Goal: Information Seeking & Learning: Learn about a topic

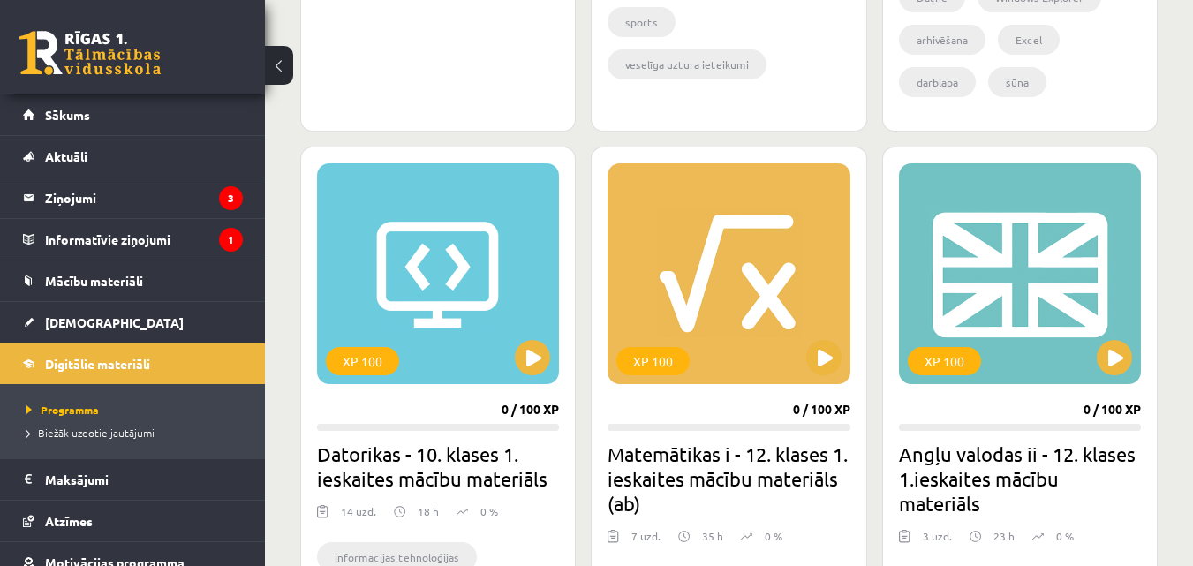
scroll to position [35, 0]
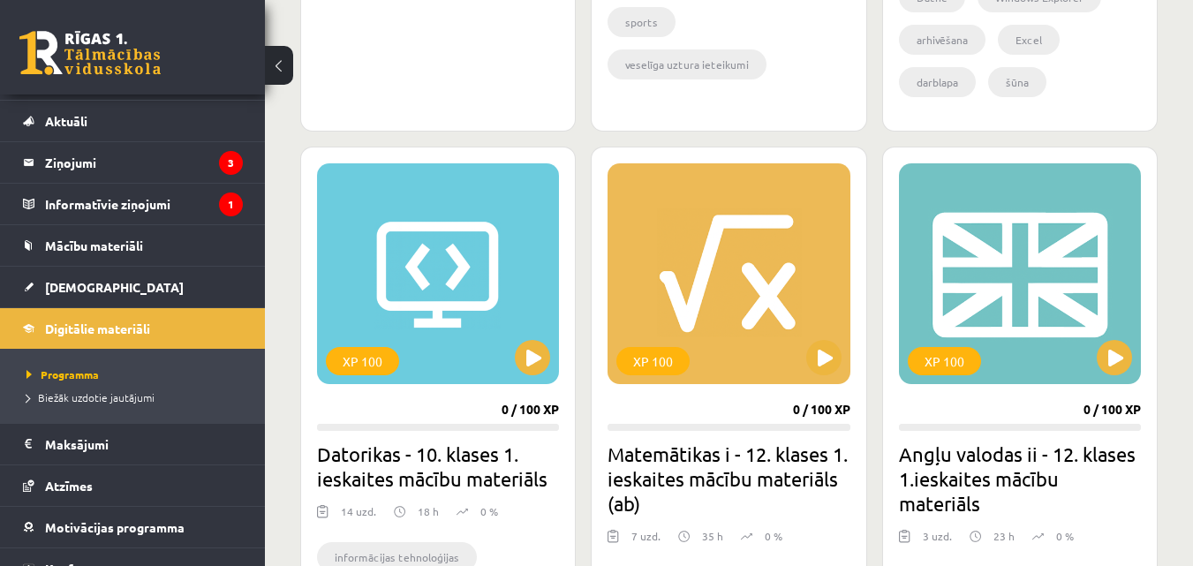
click at [72, 72] on link at bounding box center [89, 53] width 141 height 44
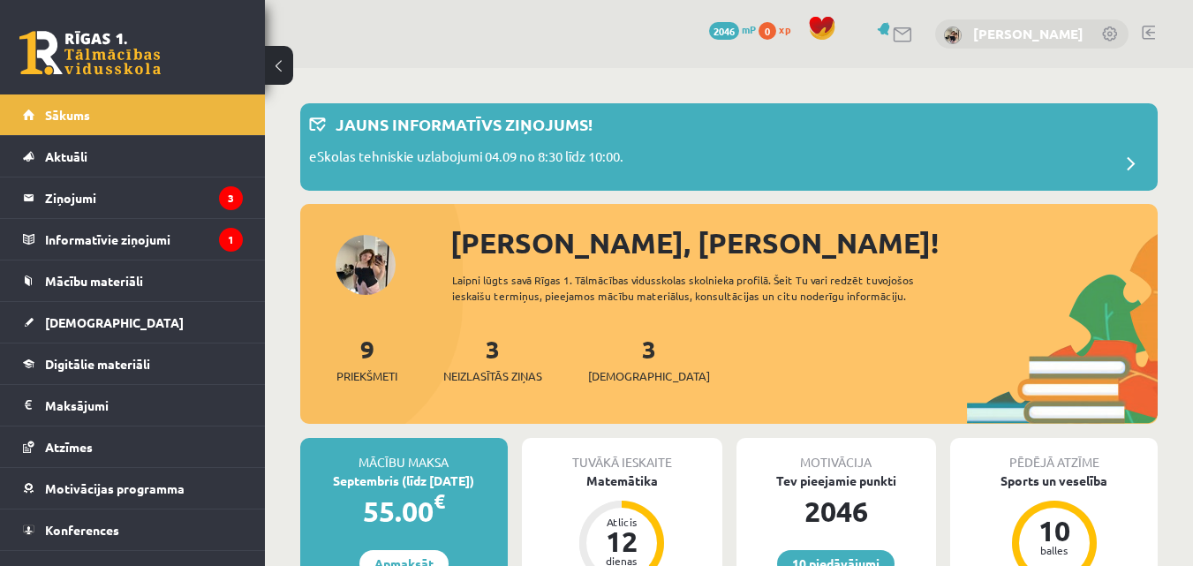
click at [1031, 34] on link "[PERSON_NAME]" at bounding box center [1028, 34] width 110 height 18
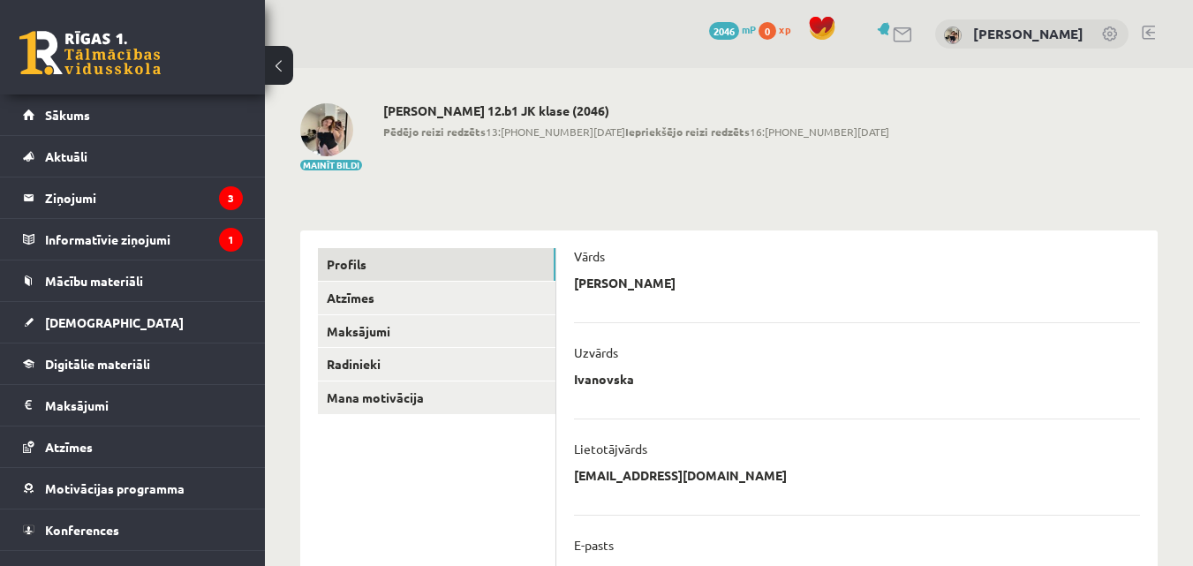
click at [1113, 35] on link at bounding box center [1111, 35] width 18 height 18
click at [944, 36] on img at bounding box center [953, 35] width 18 height 18
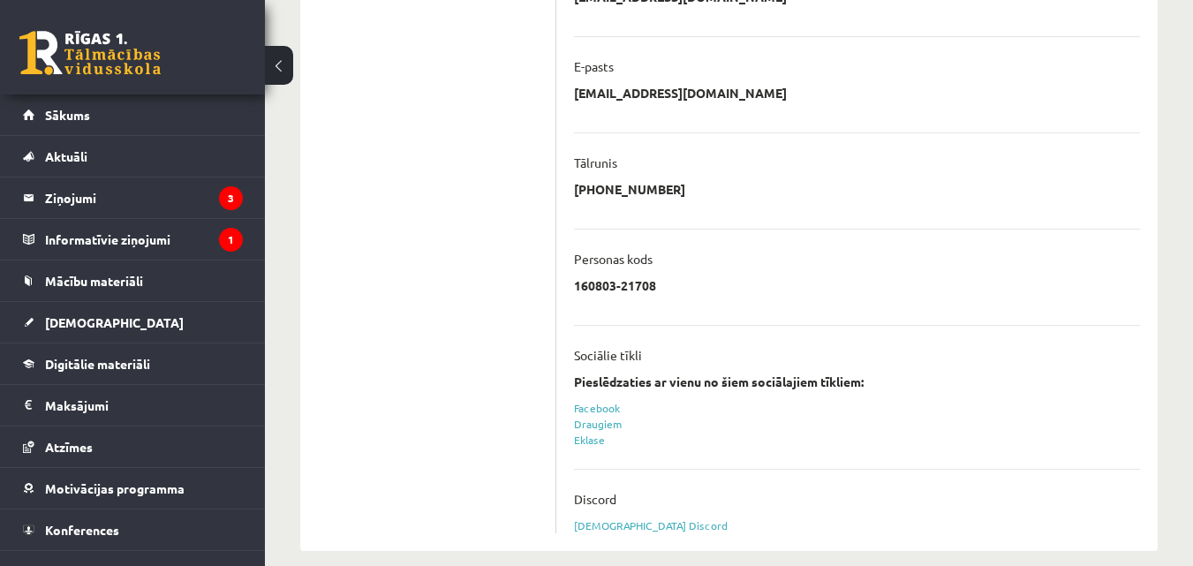
scroll to position [499, 0]
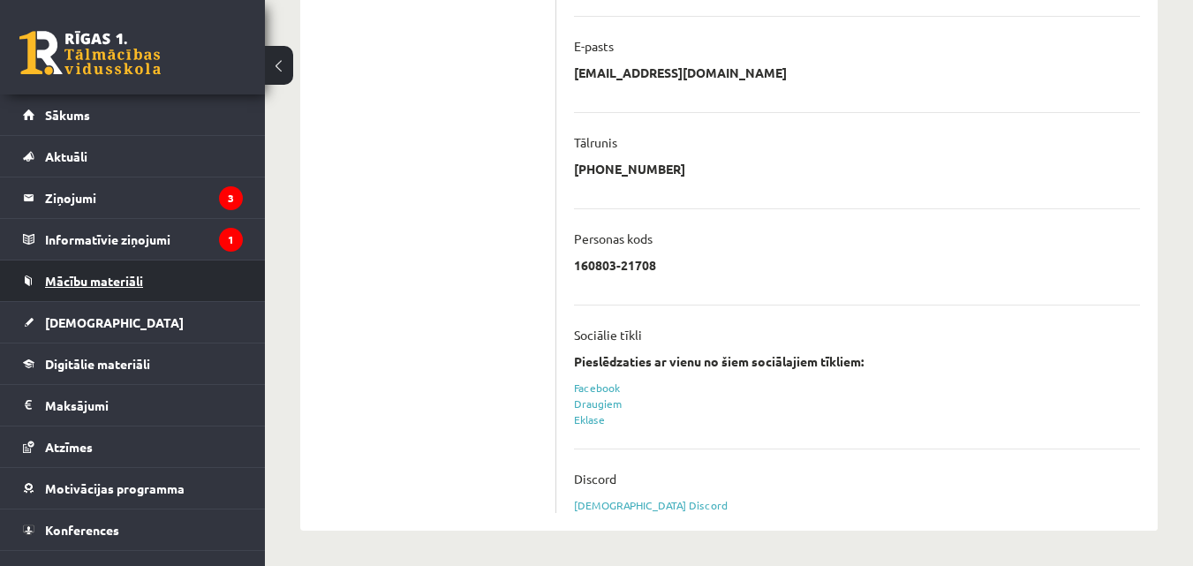
click at [115, 278] on span "Mācību materiāli" at bounding box center [94, 281] width 98 height 16
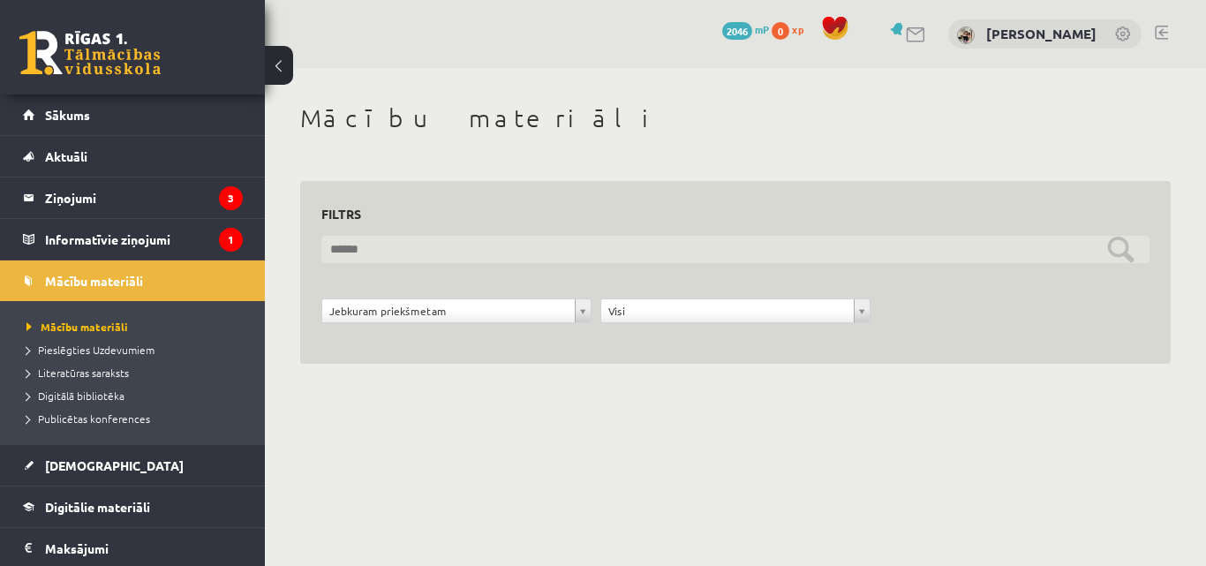
click at [377, 251] on input "text" at bounding box center [735, 249] width 828 height 27
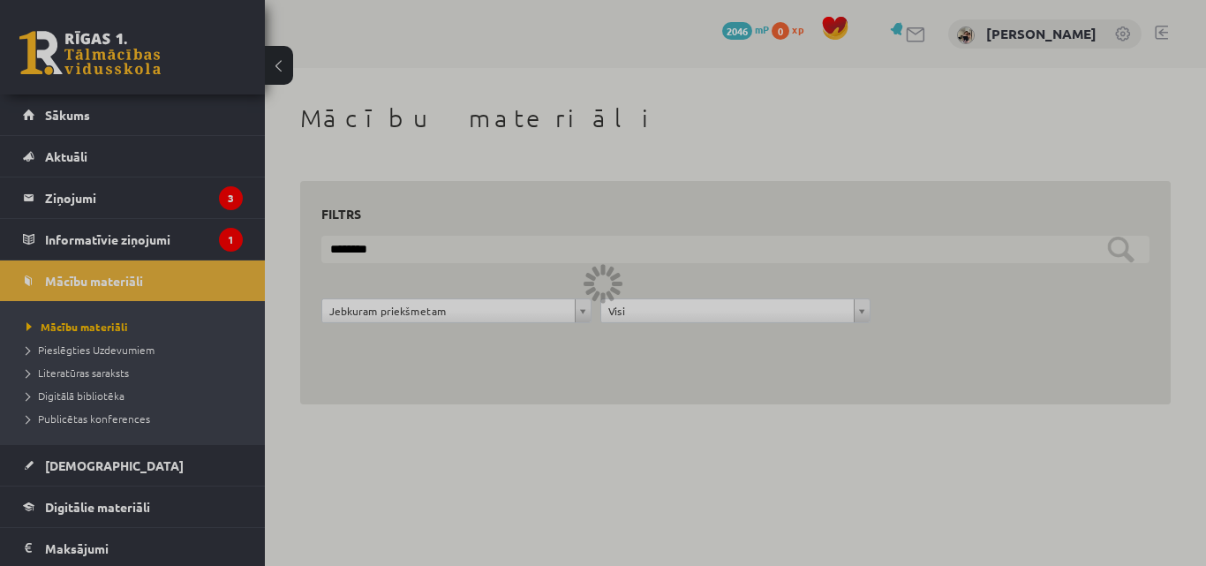
type input "********"
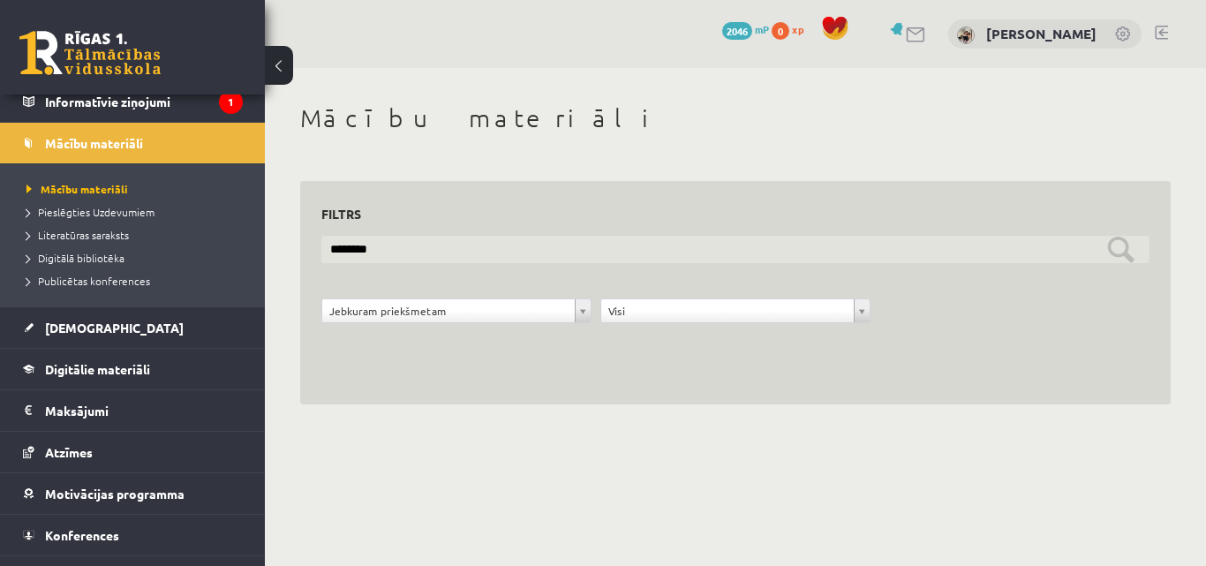
scroll to position [169, 0]
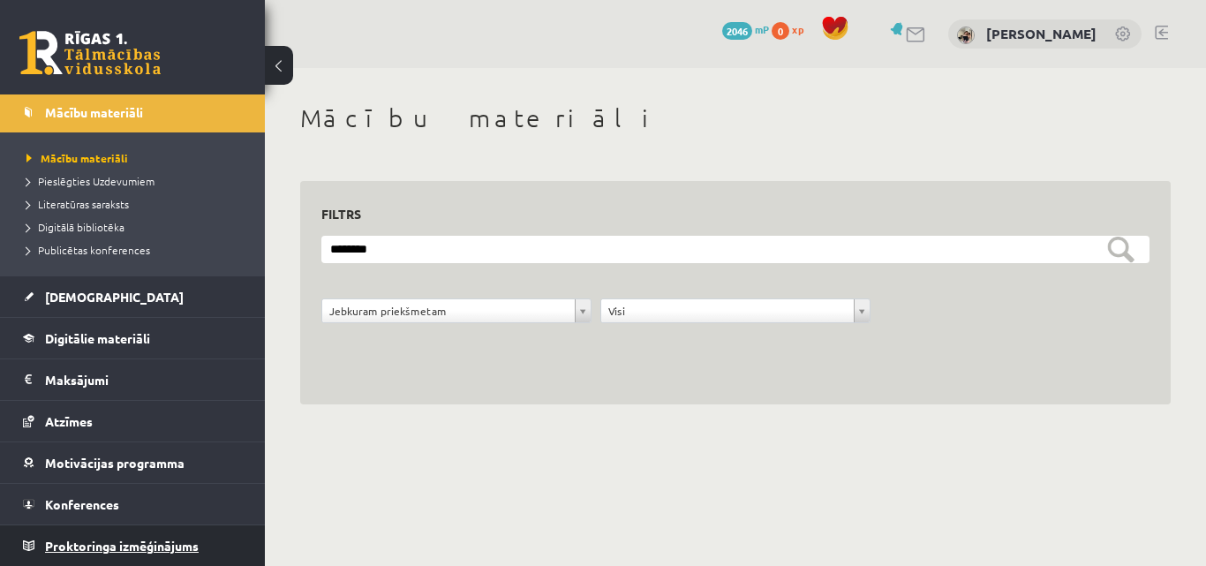
click at [183, 551] on span "Proktoringa izmēģinājums" at bounding box center [122, 546] width 154 height 16
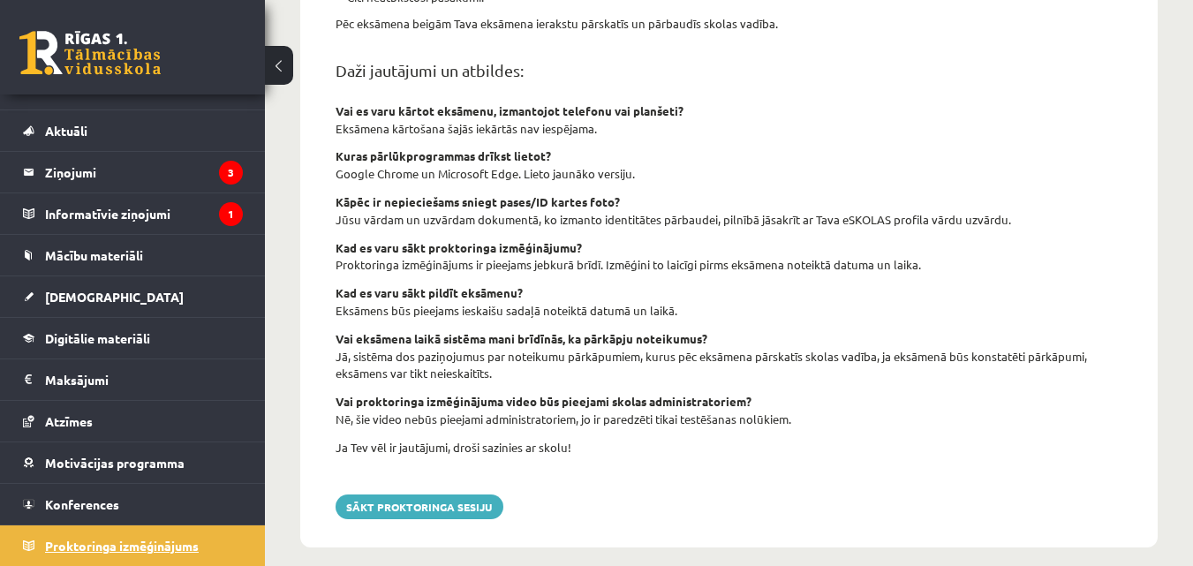
scroll to position [723, 0]
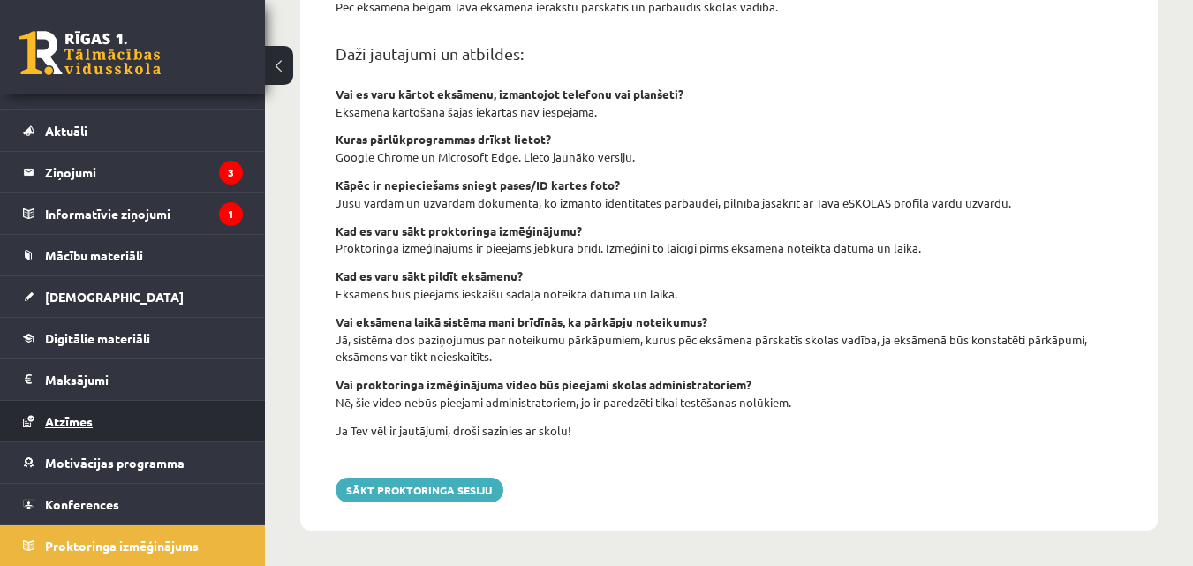
click at [72, 413] on link "Atzīmes" at bounding box center [133, 421] width 220 height 41
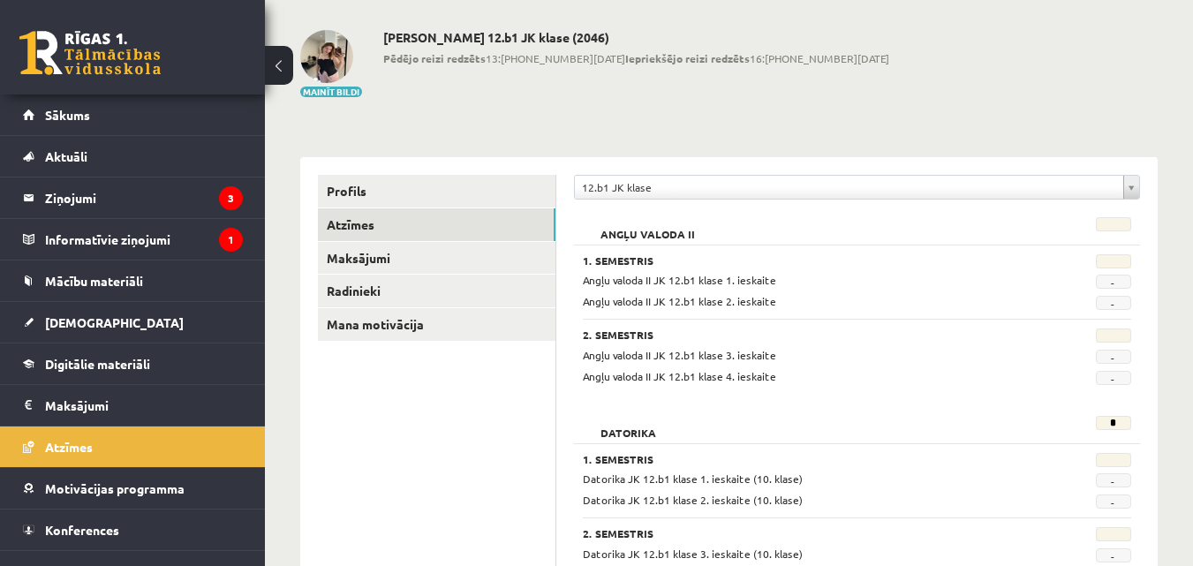
scroll to position [72, 0]
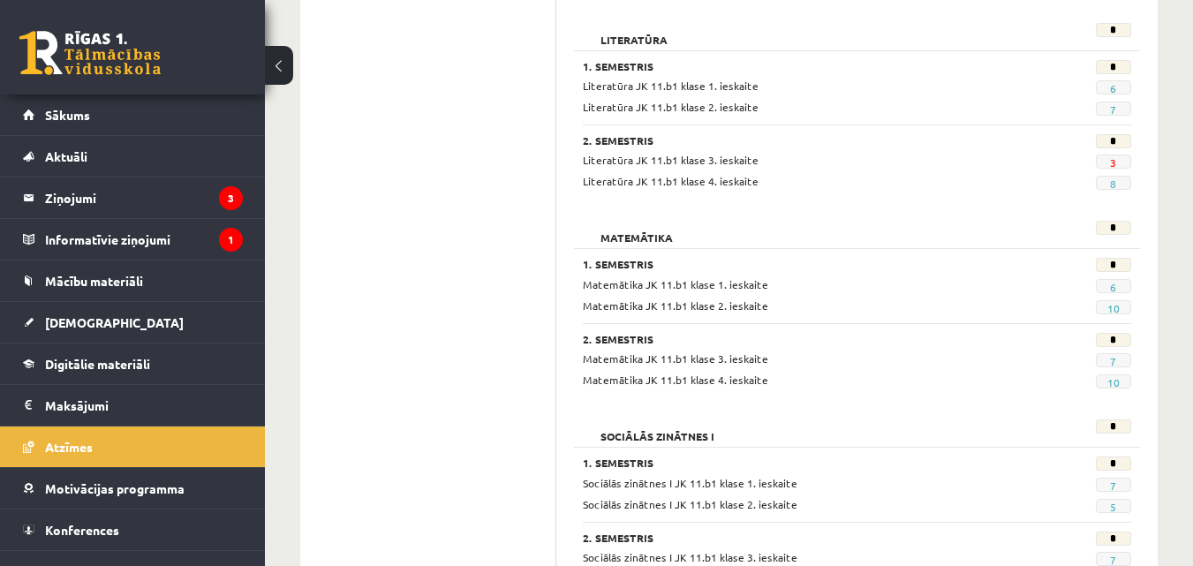
scroll to position [1483, 0]
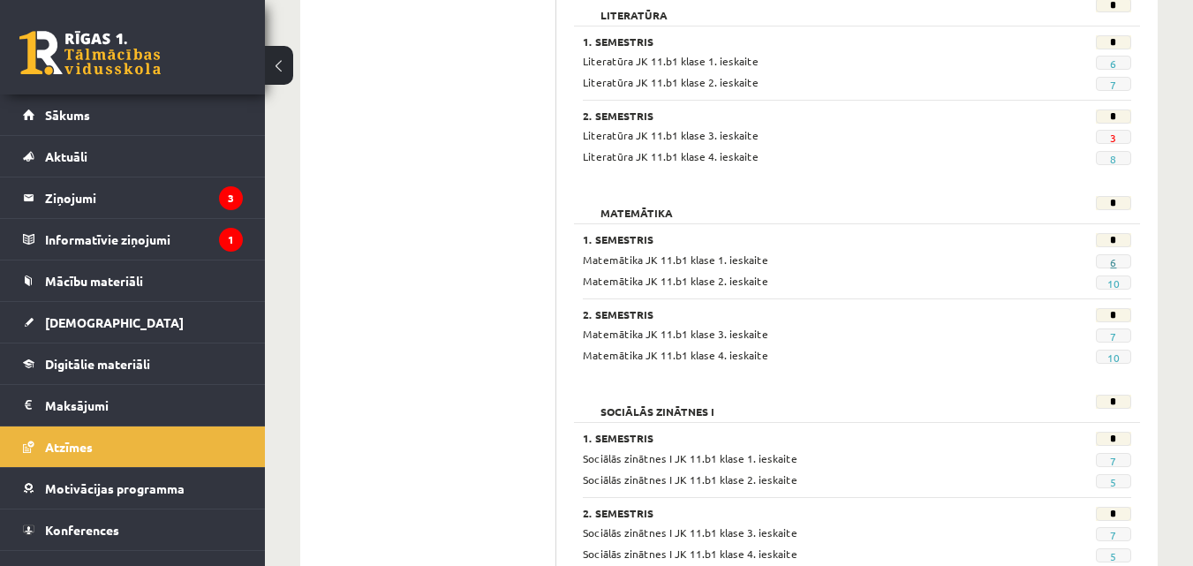
click at [1112, 263] on link "6" at bounding box center [1113, 262] width 6 height 14
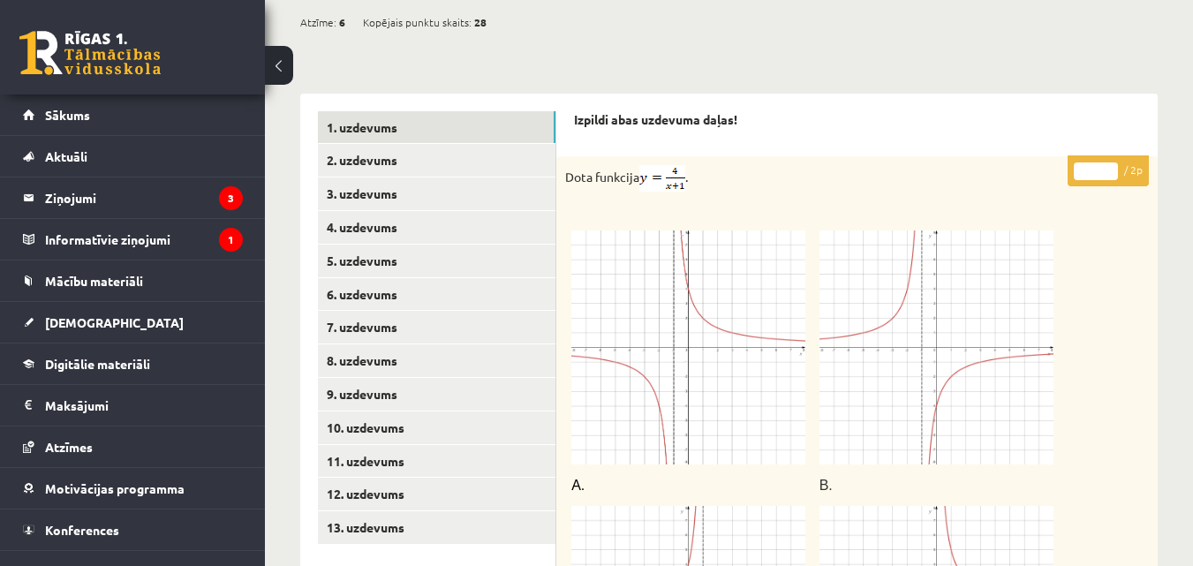
scroll to position [600, 0]
click at [1000, 290] on img at bounding box center [936, 349] width 234 height 234
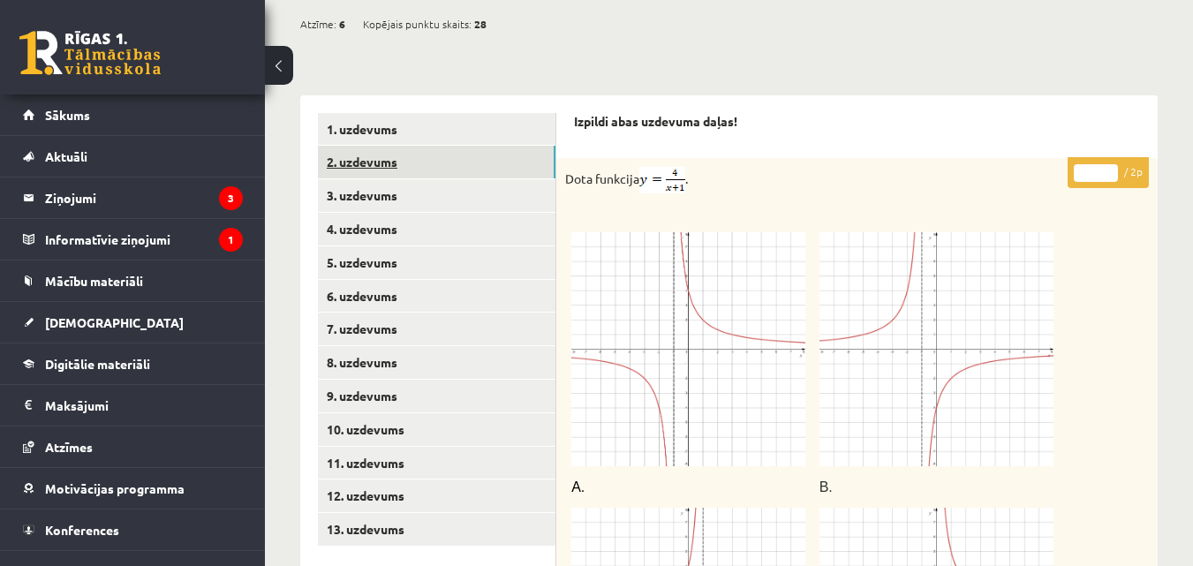
click at [388, 146] on link "2. uzdevums" at bounding box center [437, 162] width 238 height 33
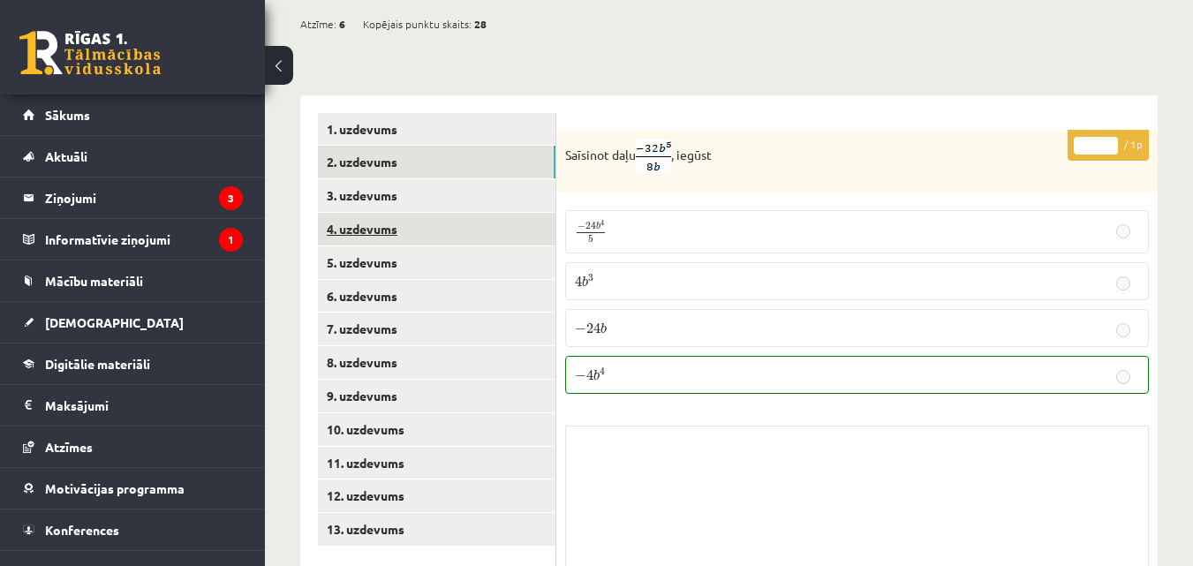
click at [366, 213] on link "4. uzdevums" at bounding box center [437, 229] width 238 height 33
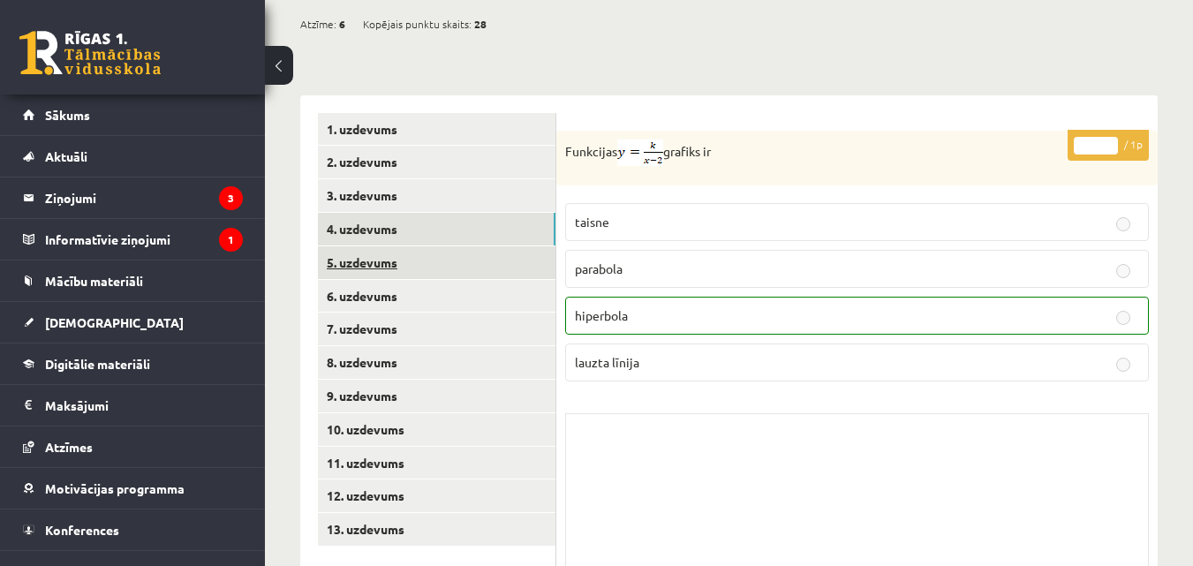
click at [373, 246] on link "5. uzdevums" at bounding box center [437, 262] width 238 height 33
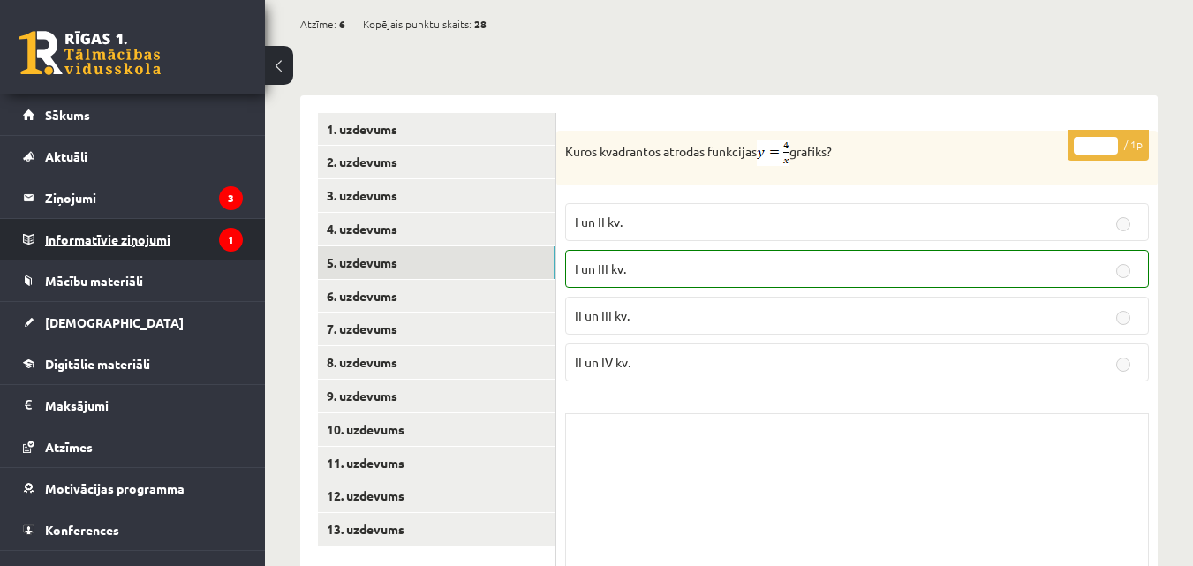
click at [122, 241] on legend "Informatīvie ziņojumi 1" at bounding box center [144, 239] width 198 height 41
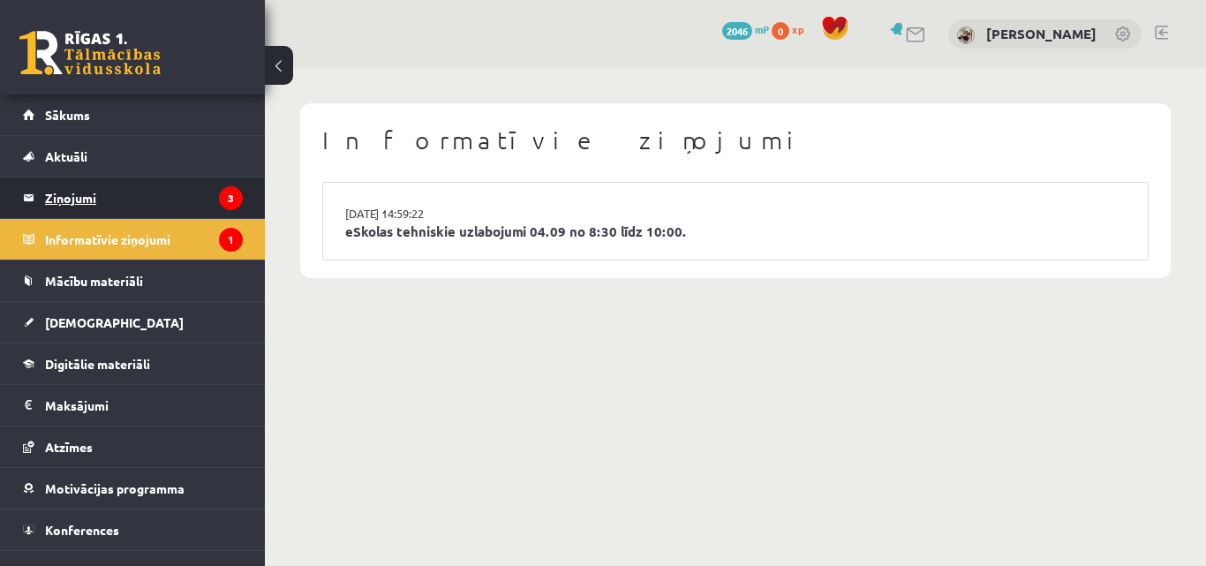
click at [96, 197] on legend "Ziņojumi 3" at bounding box center [144, 197] width 198 height 41
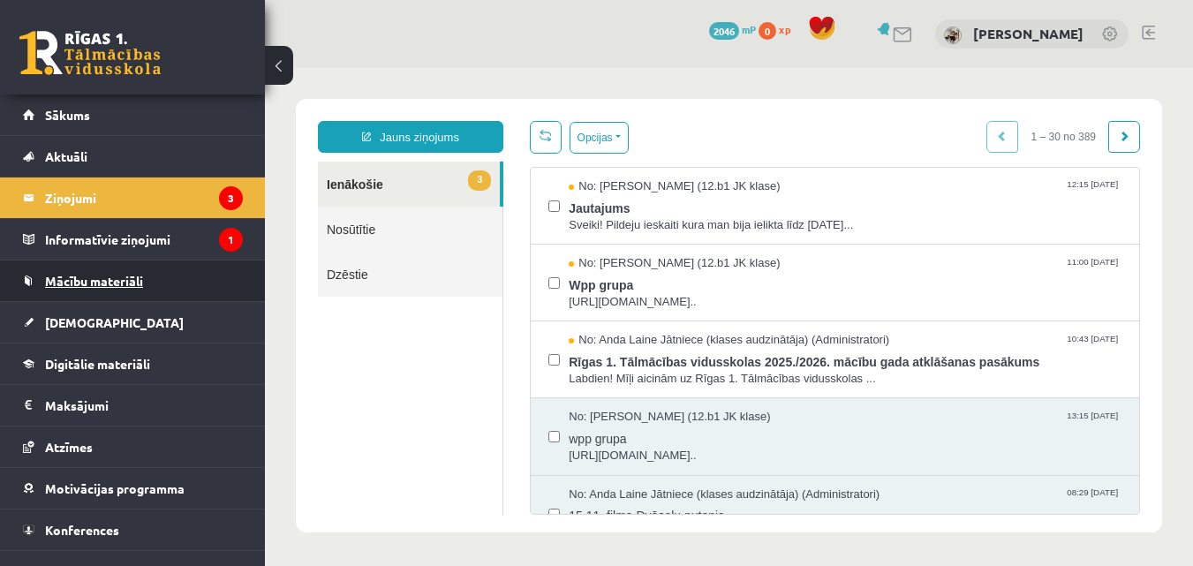
click at [97, 285] on span "Mācību materiāli" at bounding box center [94, 281] width 98 height 16
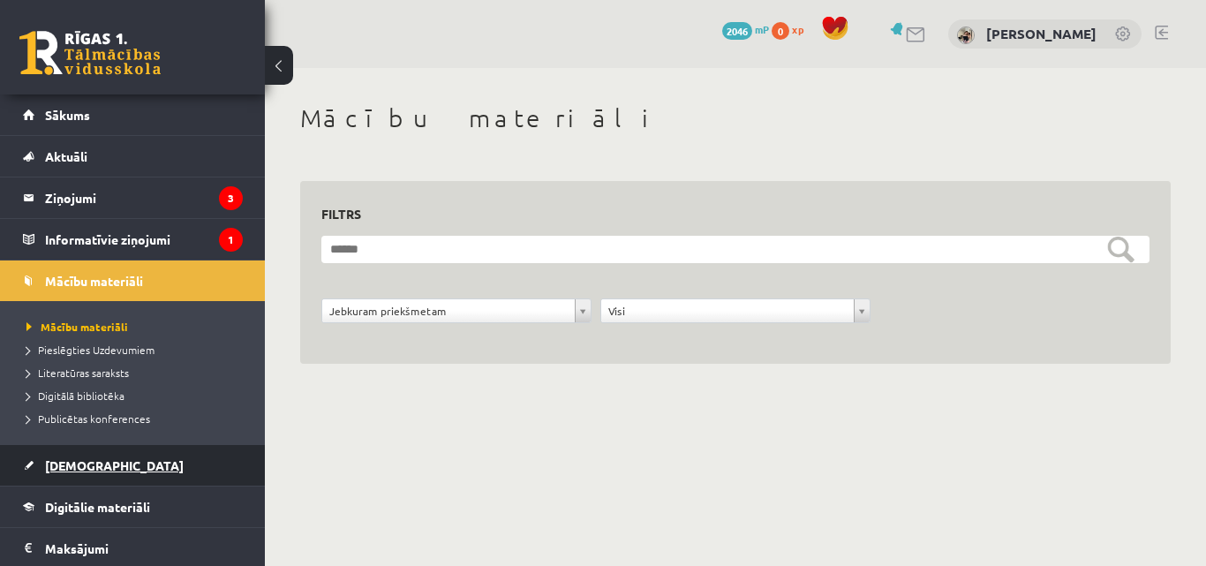
click at [72, 468] on span "[DEMOGRAPHIC_DATA]" at bounding box center [114, 465] width 139 height 16
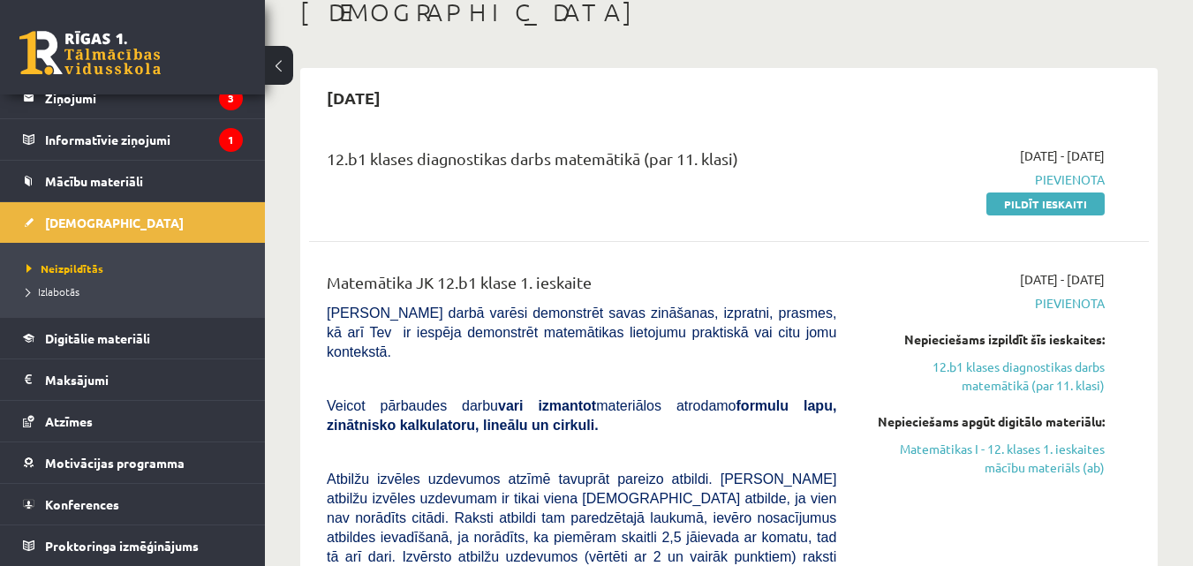
scroll to position [141, 0]
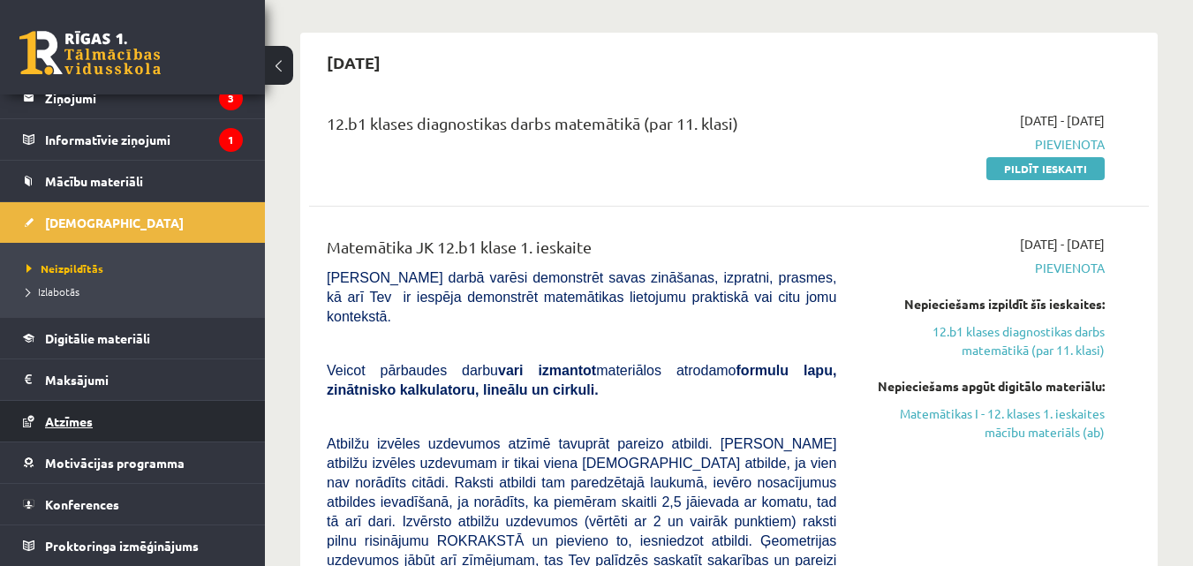
click at [76, 416] on span "Atzīmes" at bounding box center [69, 421] width 48 height 16
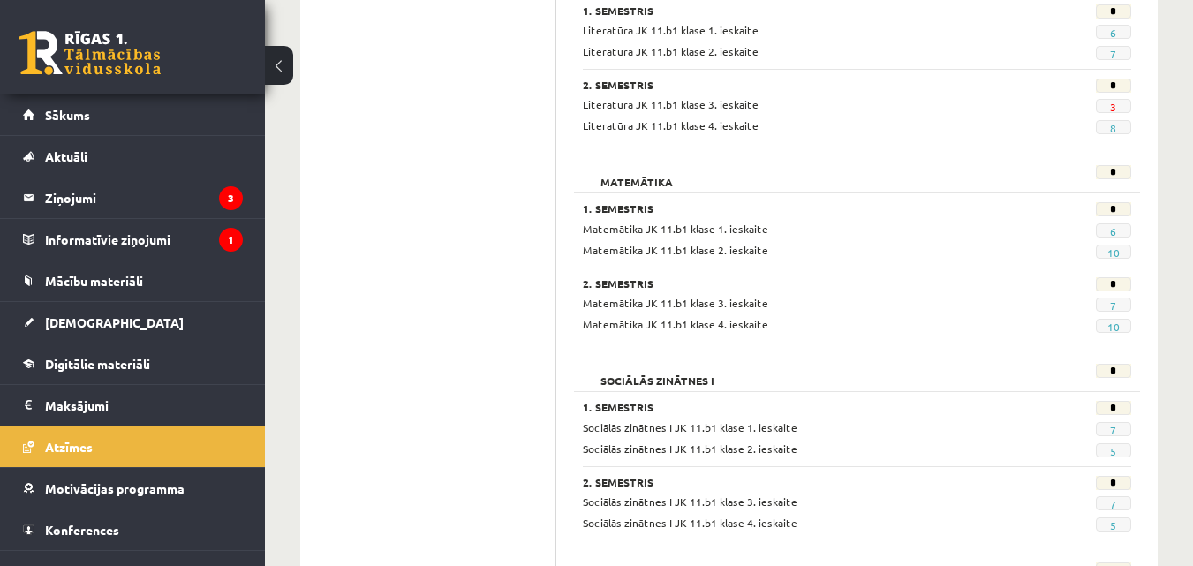
scroll to position [1519, 0]
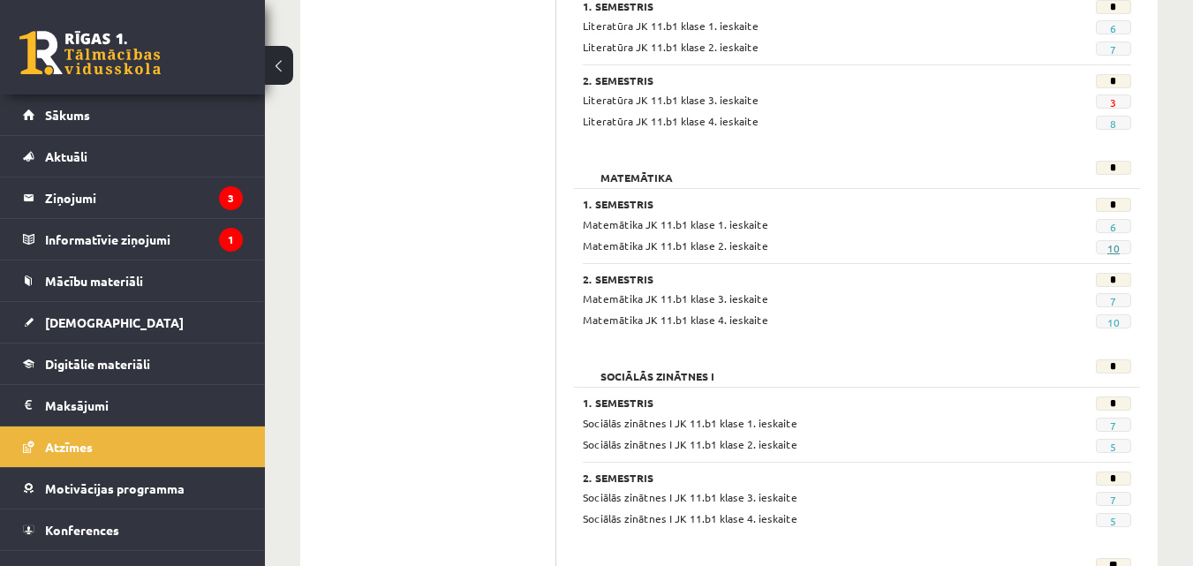
click at [1117, 249] on link "10" at bounding box center [1113, 248] width 12 height 14
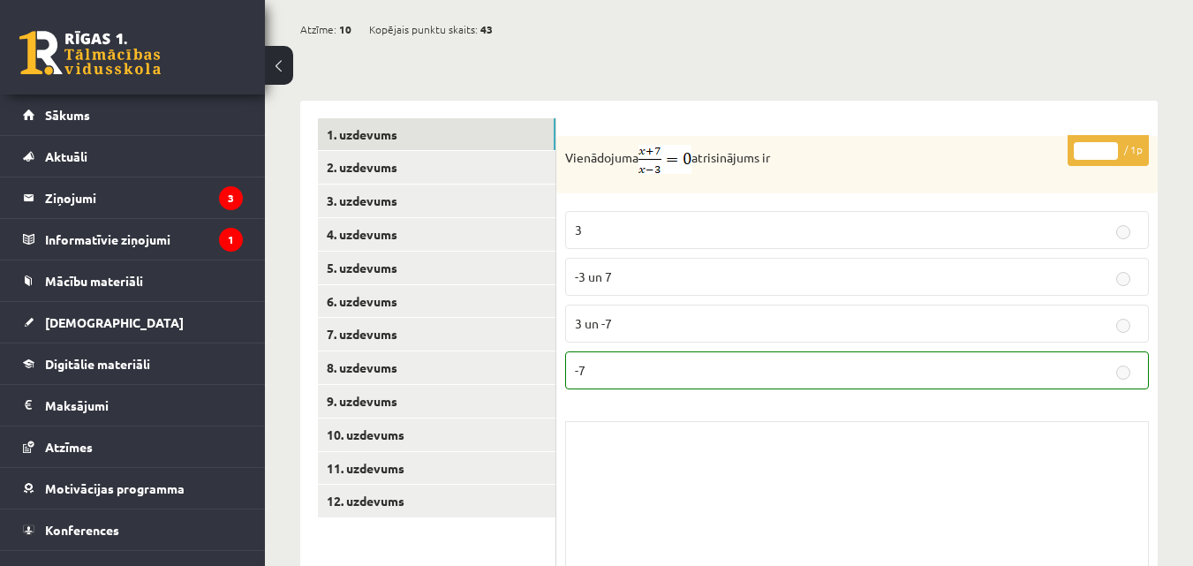
scroll to position [570, 0]
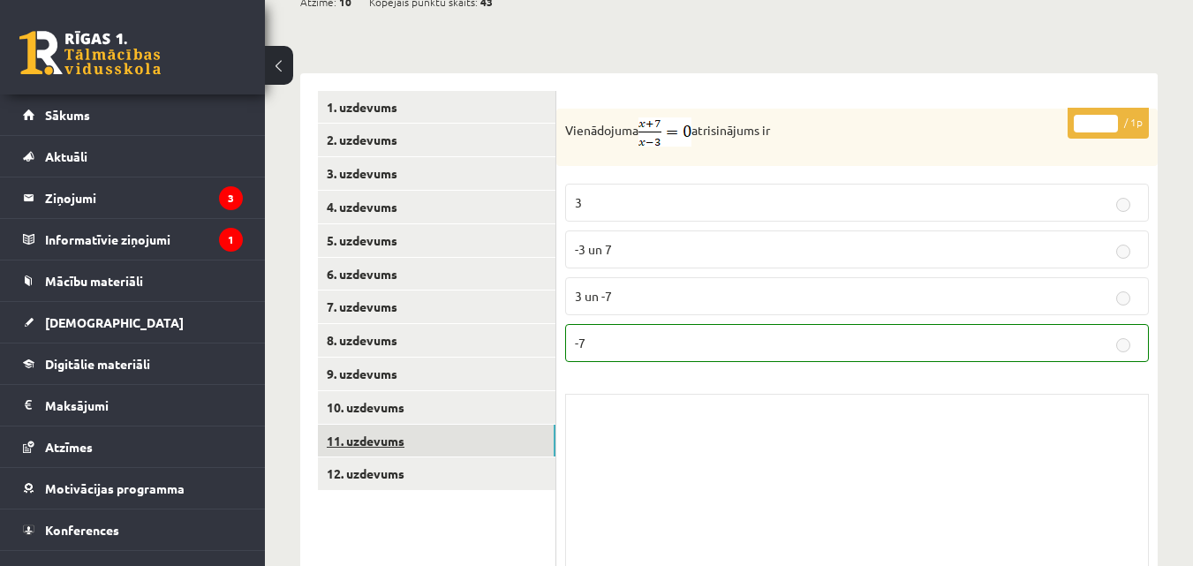
click at [390, 425] on link "11. uzdevums" at bounding box center [437, 441] width 238 height 33
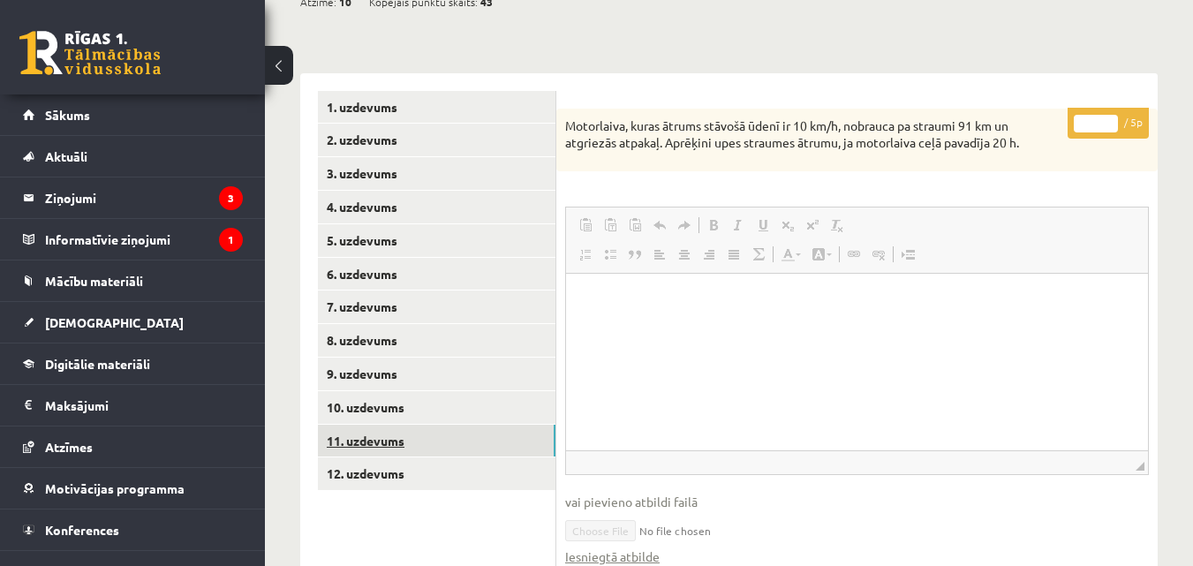
scroll to position [0, 0]
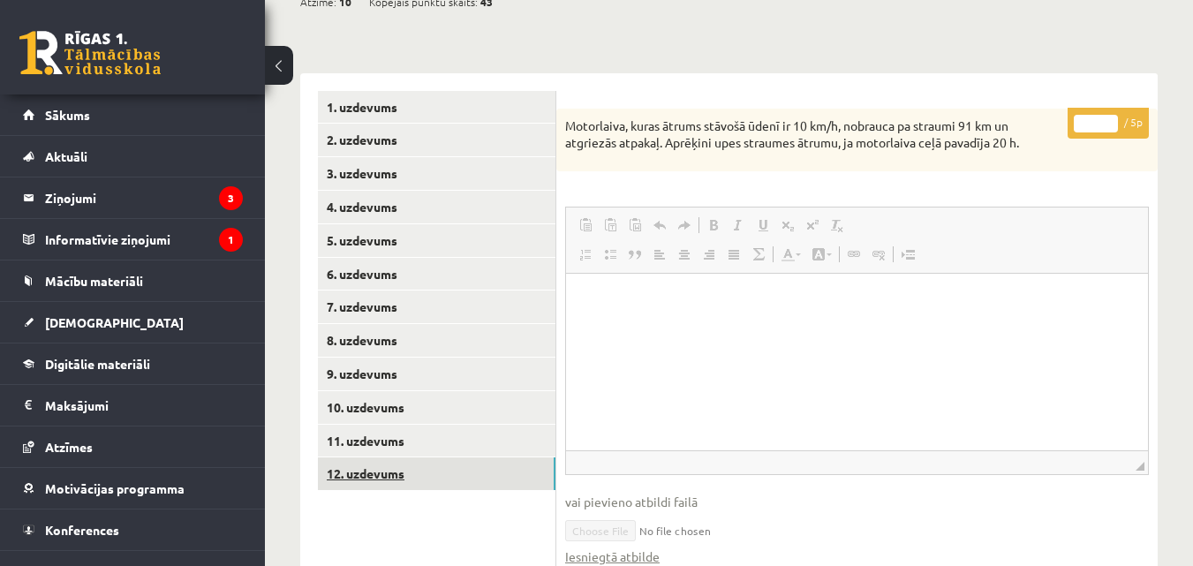
click at [380, 457] on link "12. uzdevums" at bounding box center [437, 473] width 238 height 33
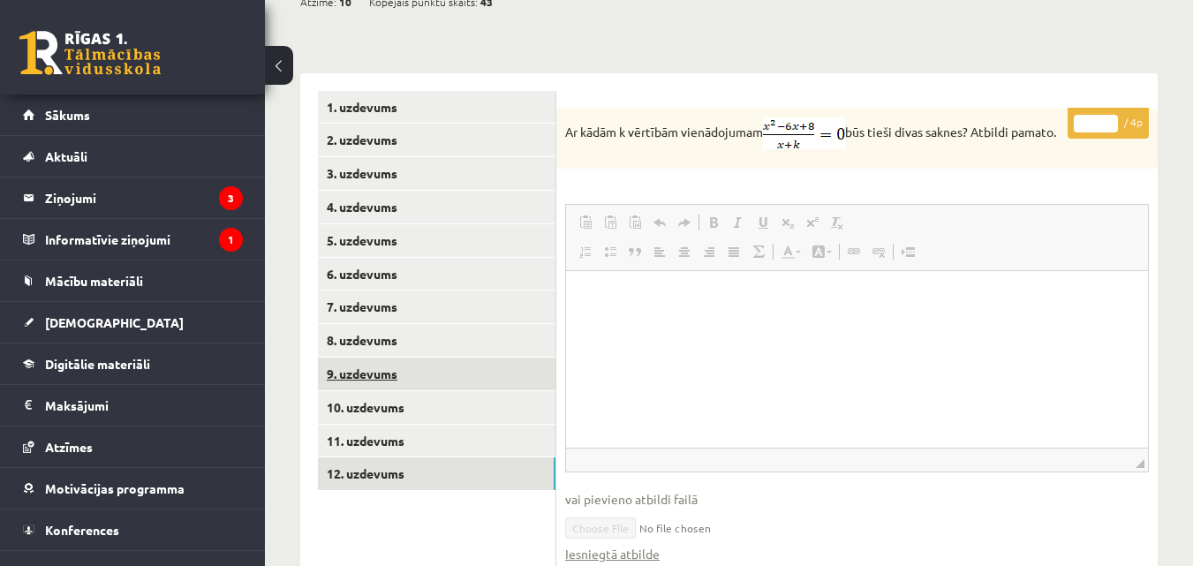
click at [367, 358] on link "9. uzdevums" at bounding box center [437, 374] width 238 height 33
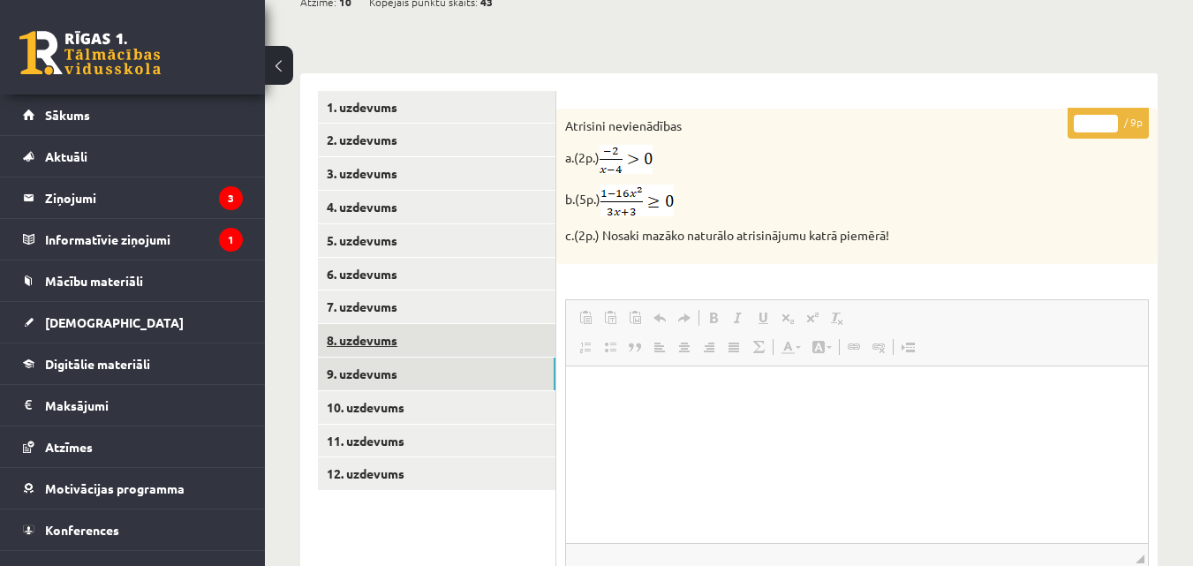
click at [362, 324] on link "8. uzdevums" at bounding box center [437, 340] width 238 height 33
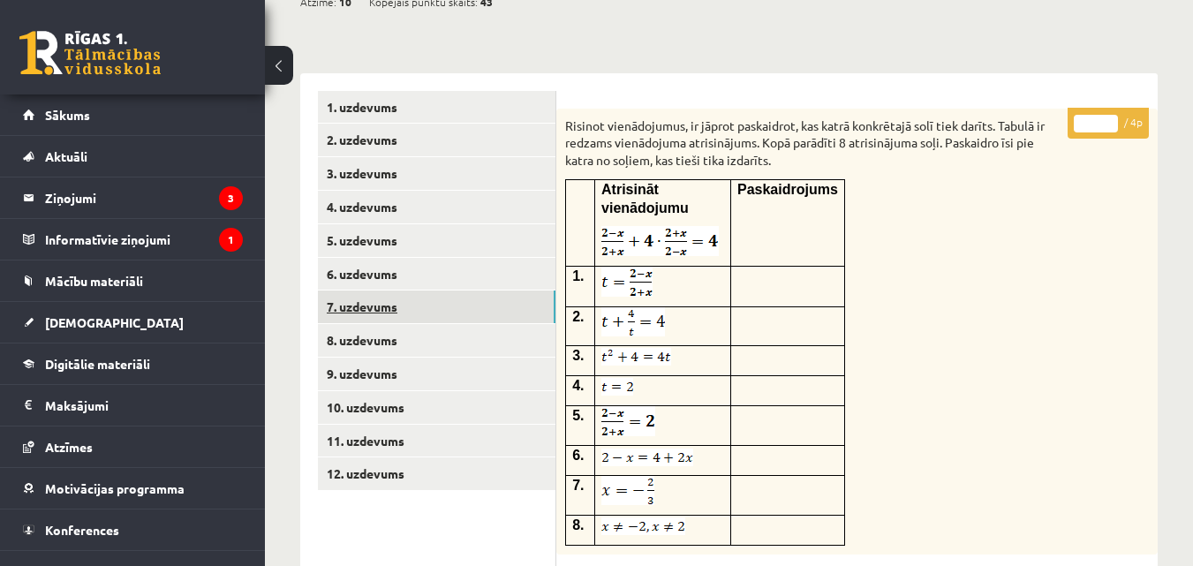
click at [366, 290] on link "7. uzdevums" at bounding box center [437, 306] width 238 height 33
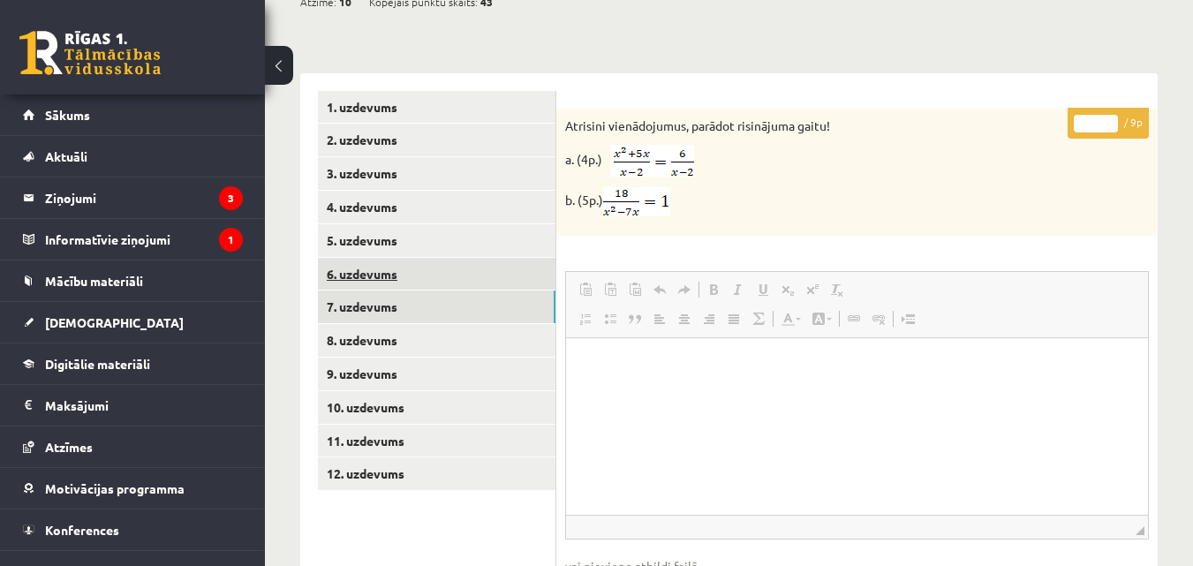
click at [369, 258] on link "6. uzdevums" at bounding box center [437, 274] width 238 height 33
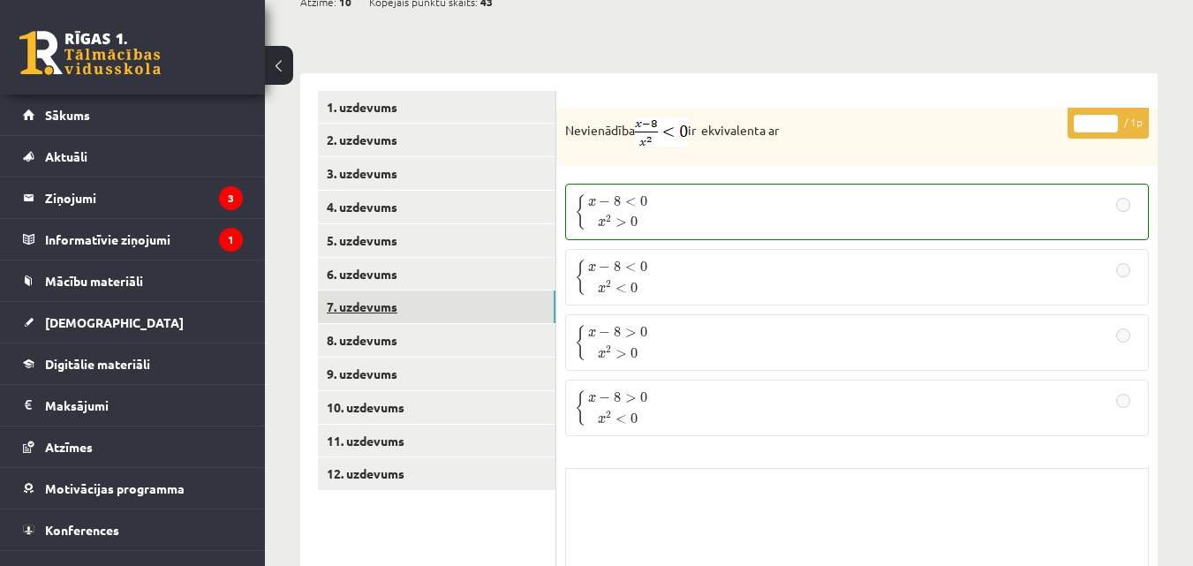
click at [372, 290] on link "7. uzdevums" at bounding box center [437, 306] width 238 height 33
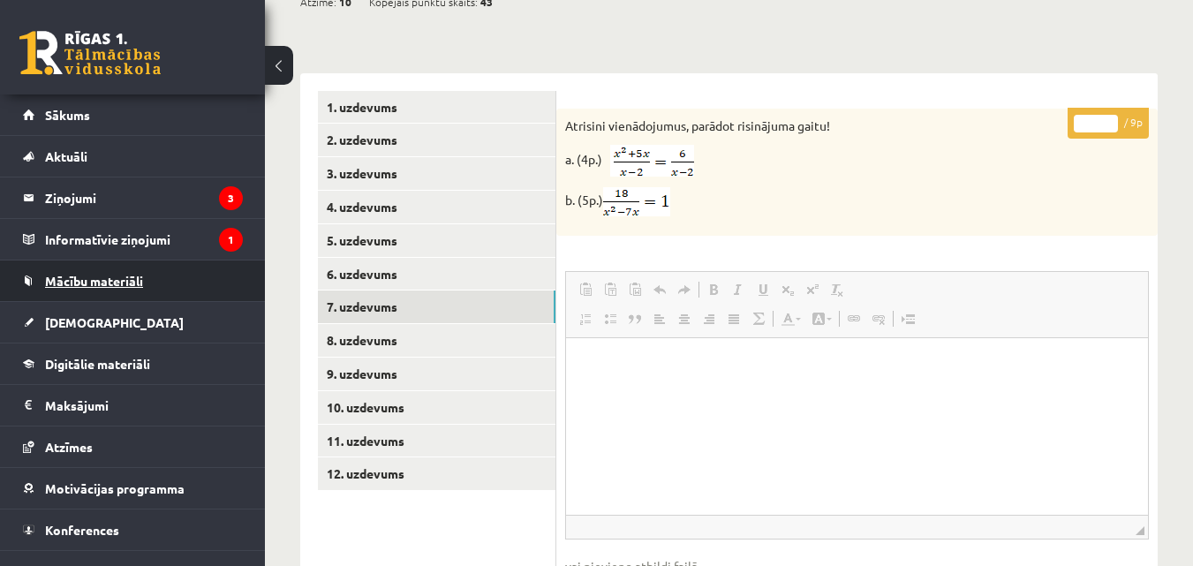
click at [114, 285] on span "Mācību materiāli" at bounding box center [94, 281] width 98 height 16
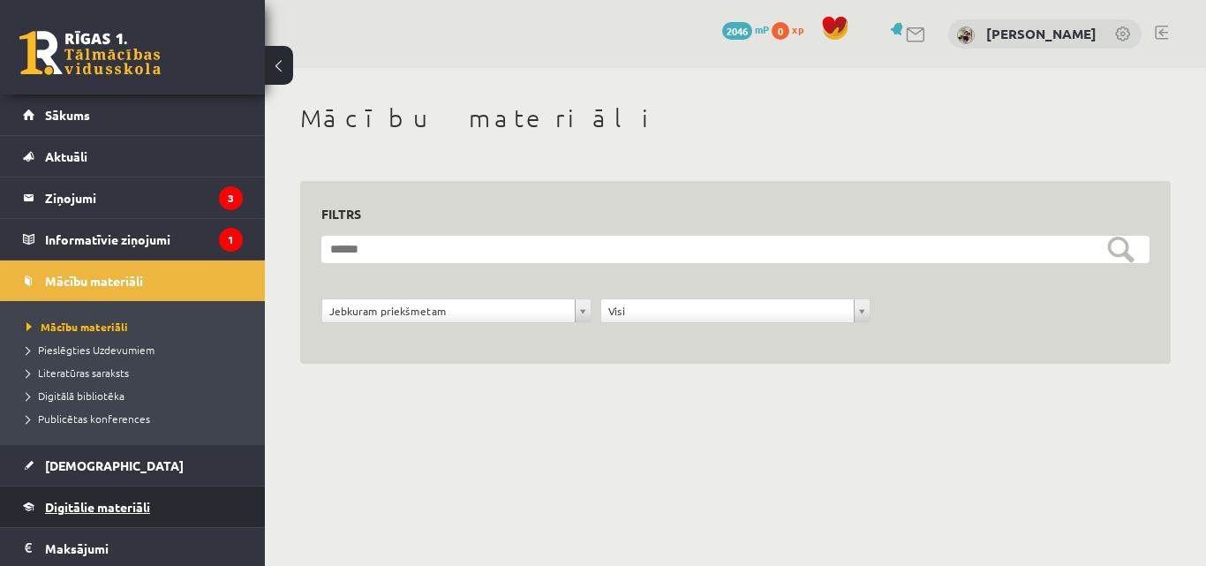
click at [94, 500] on span "Digitālie materiāli" at bounding box center [97, 507] width 105 height 16
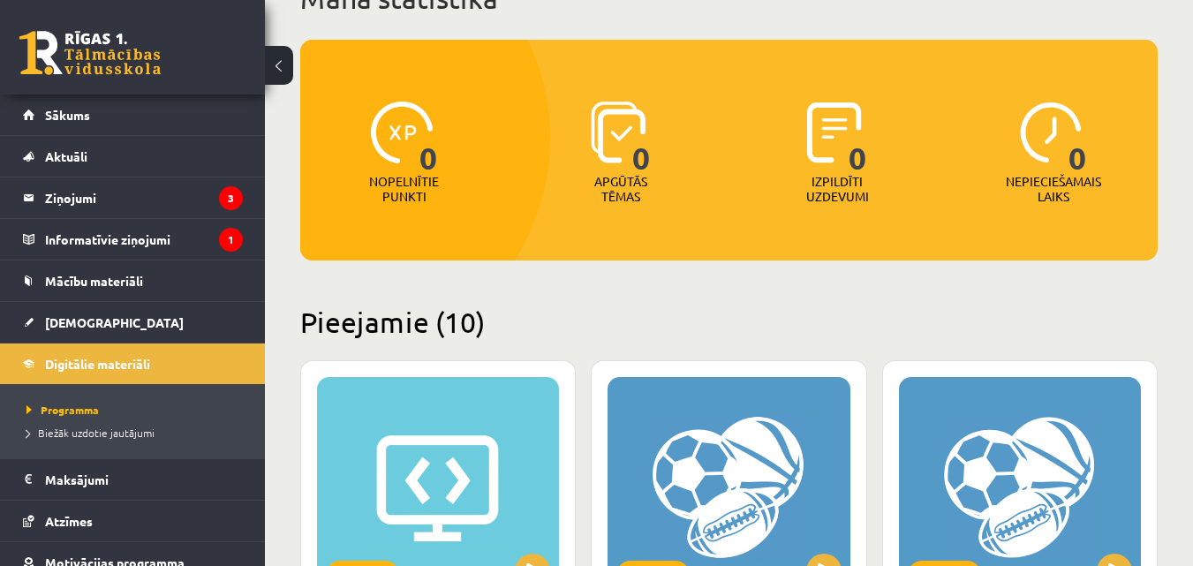
scroll to position [105, 0]
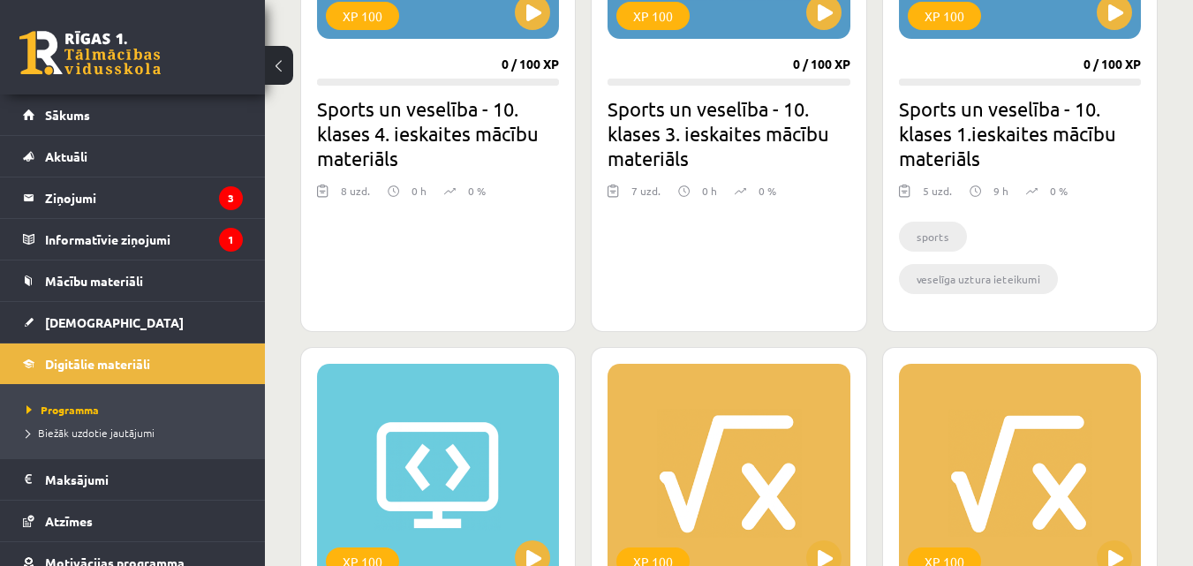
scroll to position [2108, 0]
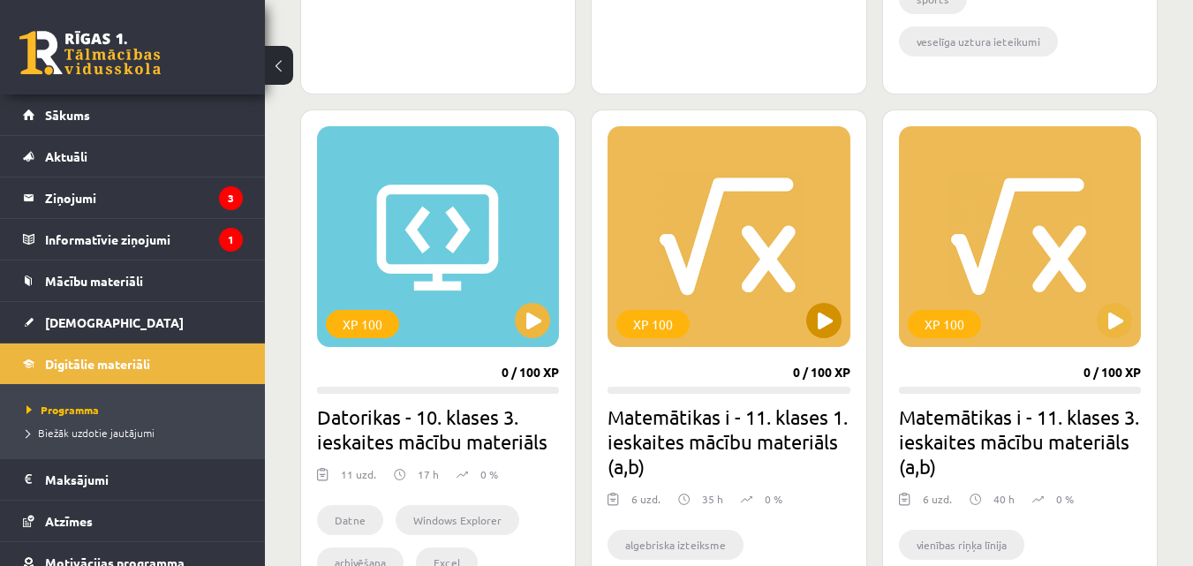
click at [742, 289] on div "XP 100" at bounding box center [728, 236] width 242 height 221
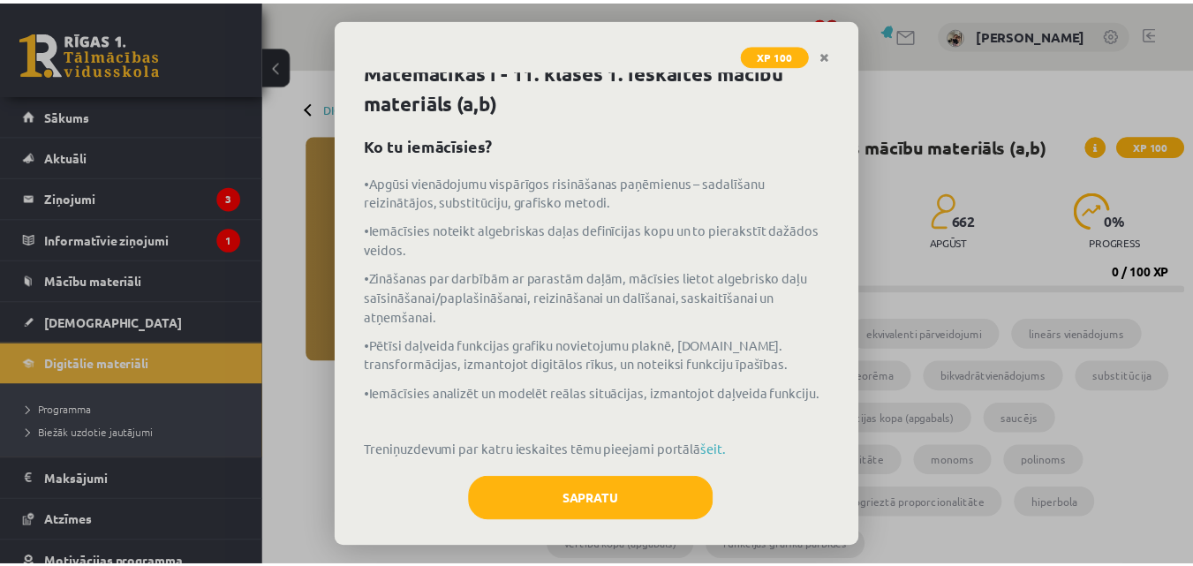
scroll to position [15, 0]
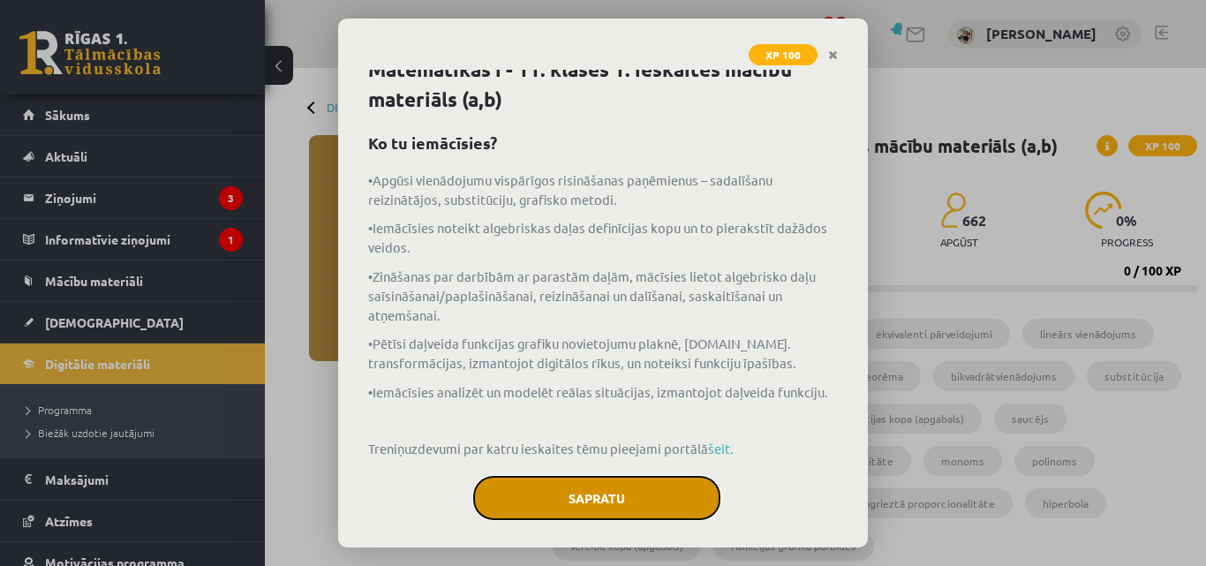
click at [646, 512] on button "Sapratu" at bounding box center [596, 498] width 247 height 44
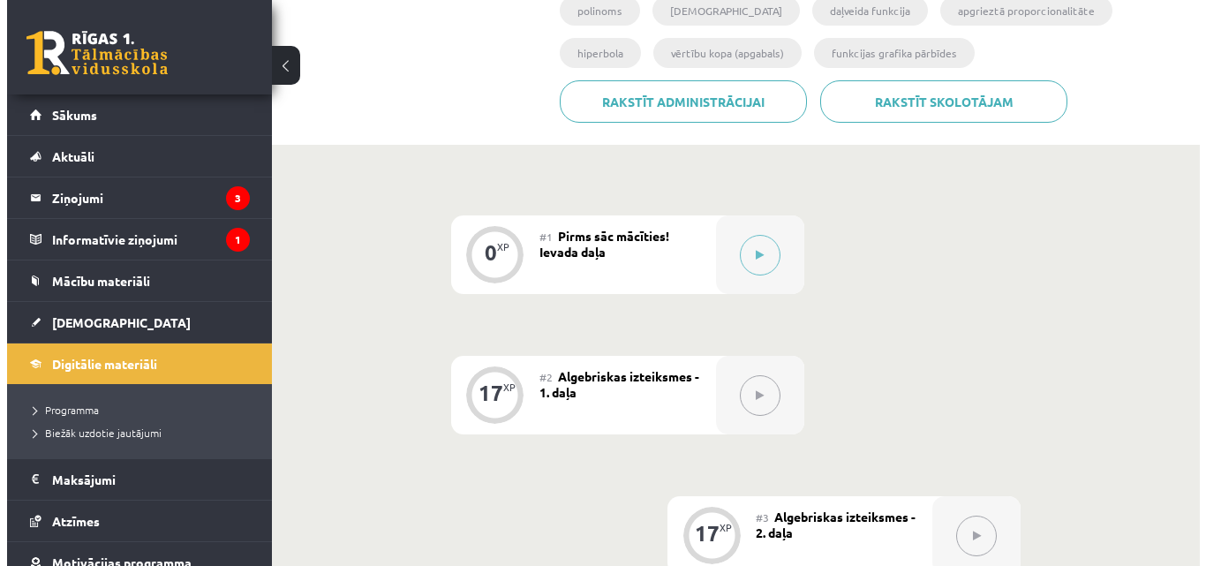
scroll to position [469, 0]
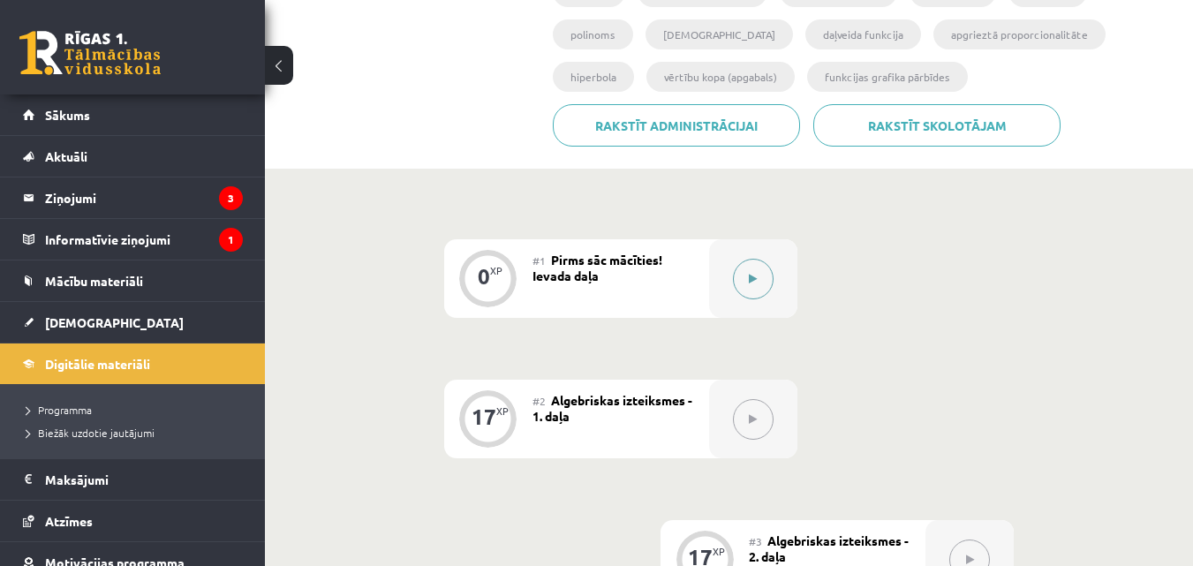
click at [760, 283] on button at bounding box center [753, 279] width 41 height 41
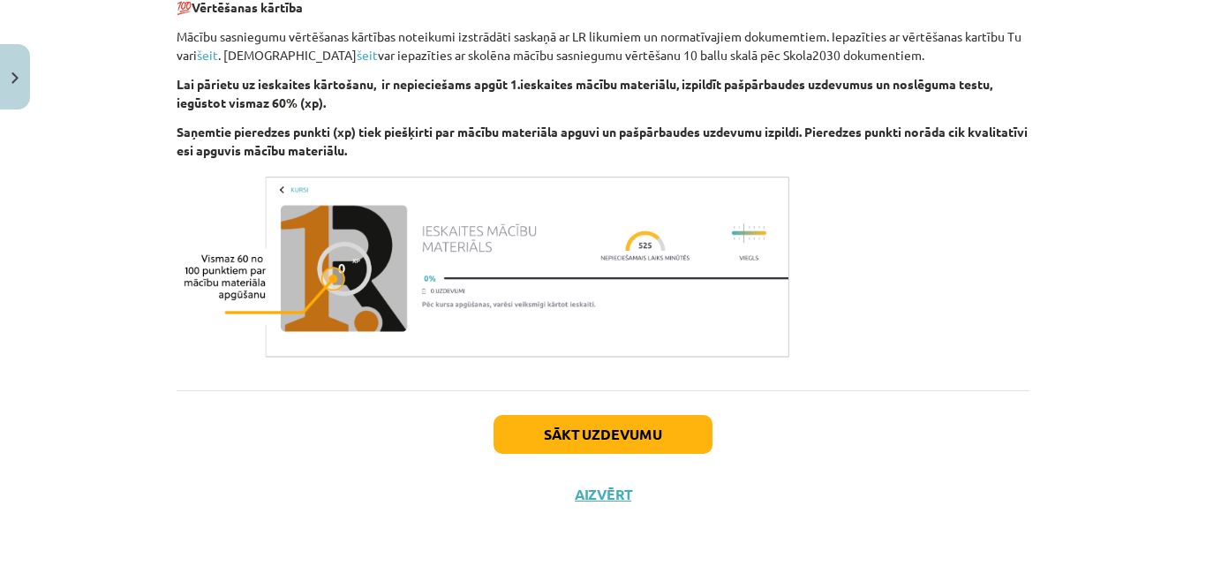
scroll to position [1064, 0]
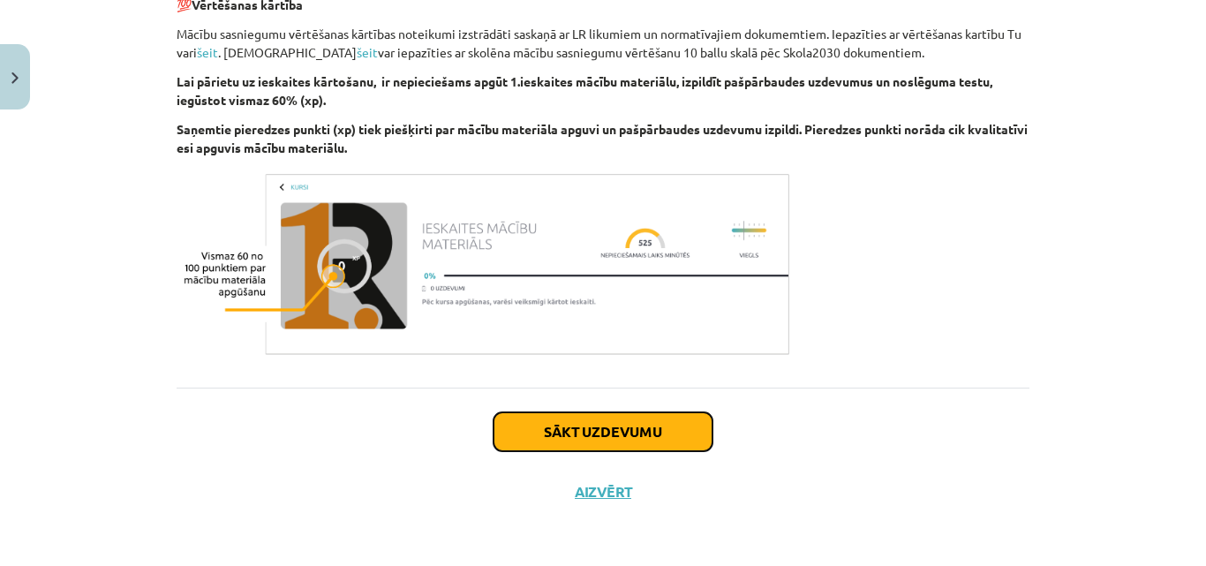
click at [654, 434] on button "Sākt uzdevumu" at bounding box center [603, 431] width 219 height 39
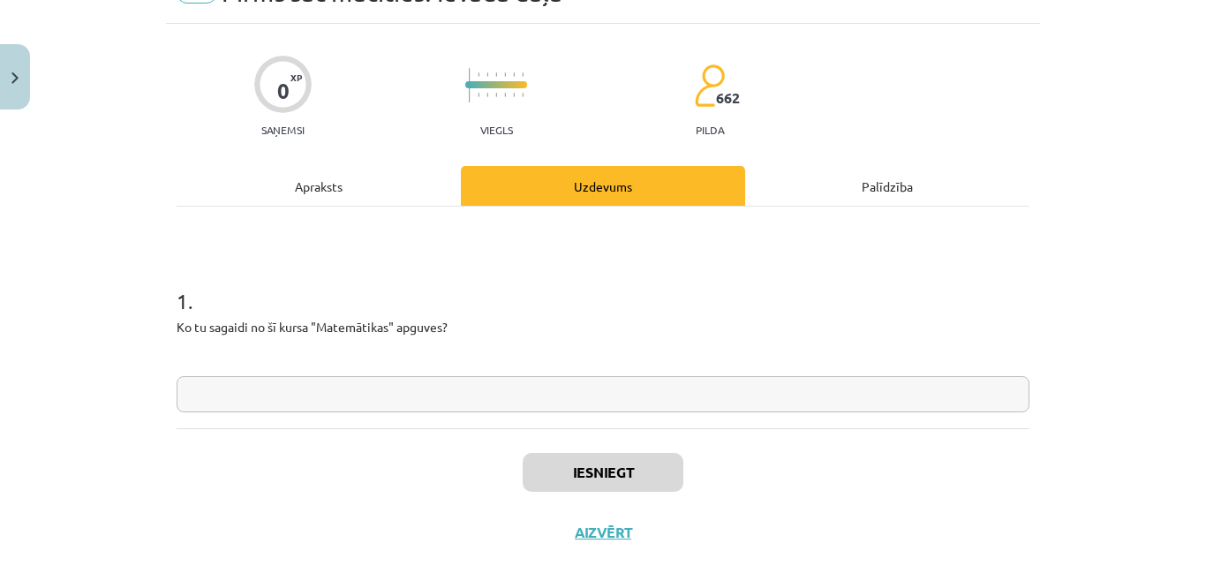
scroll to position [134, 0]
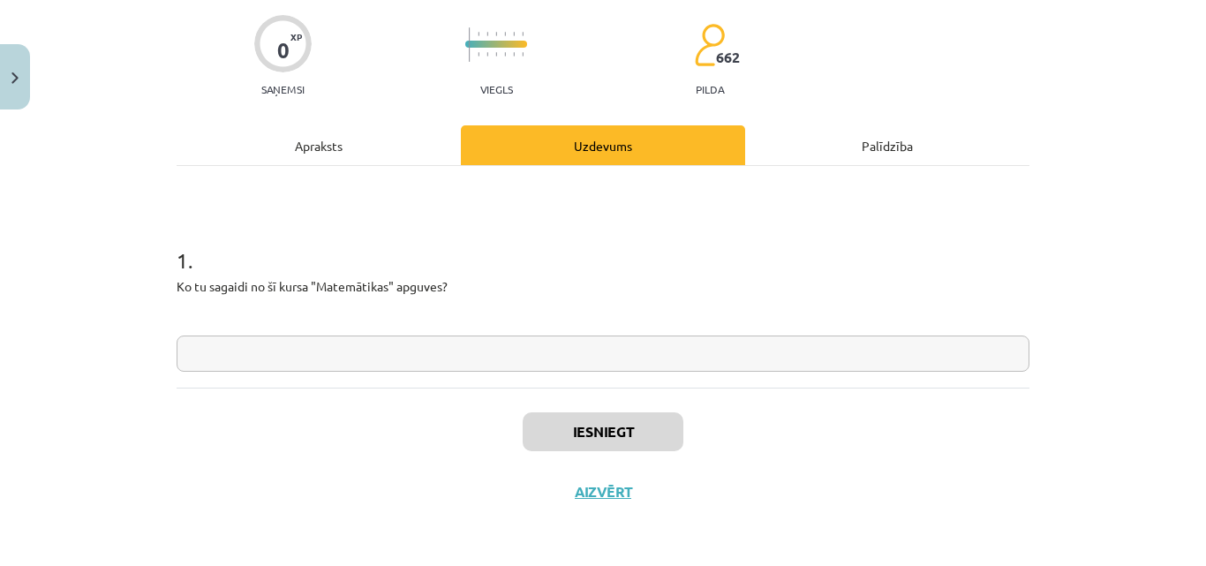
click at [423, 358] on input "text" at bounding box center [603, 354] width 853 height 36
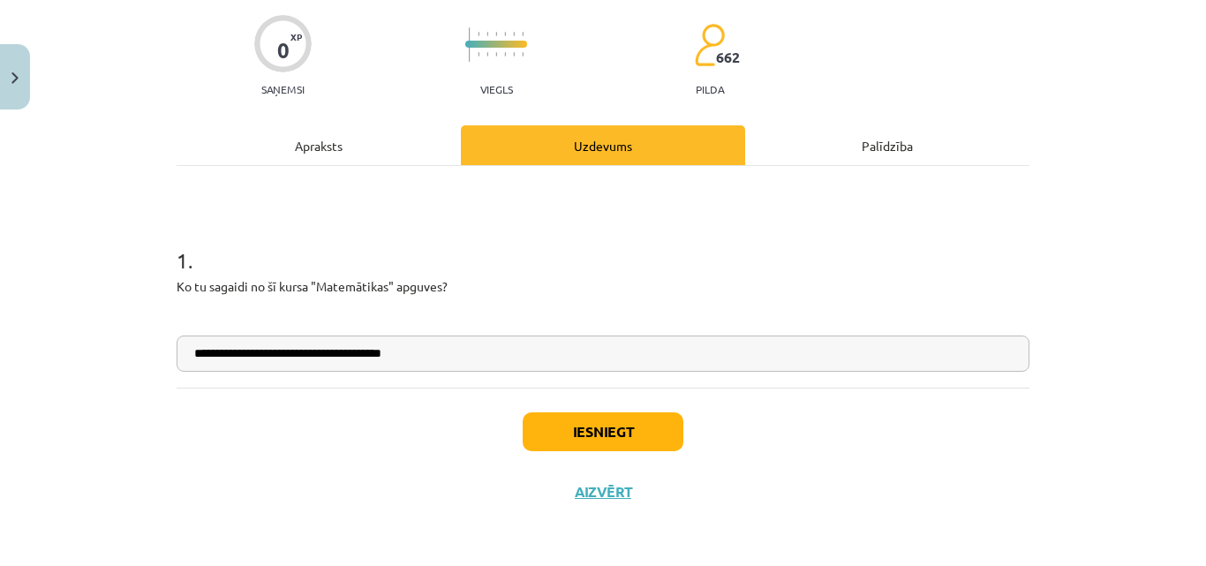
type input "**********"
click at [570, 429] on button "Iesniegt" at bounding box center [603, 431] width 161 height 39
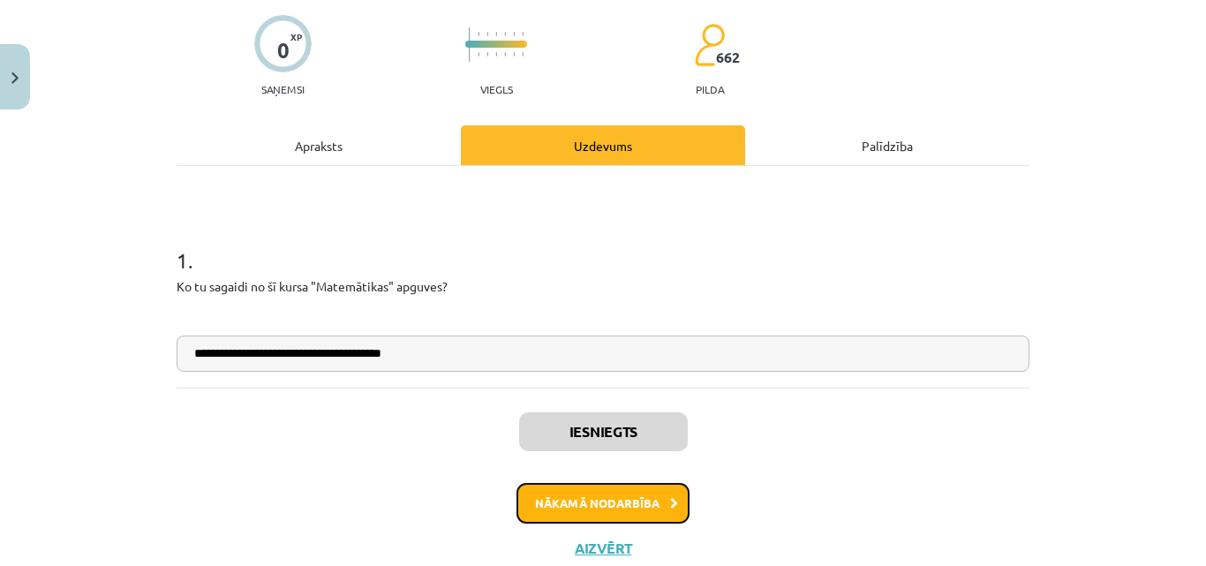
click at [649, 502] on button "Nākamā nodarbība" at bounding box center [603, 503] width 173 height 41
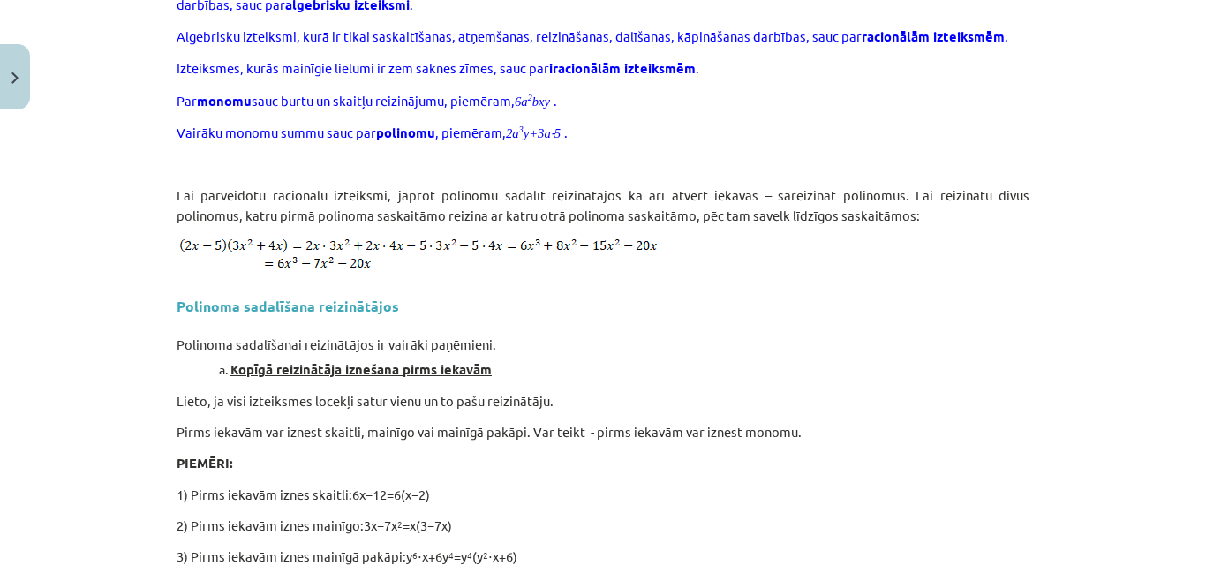
scroll to position [671, 0]
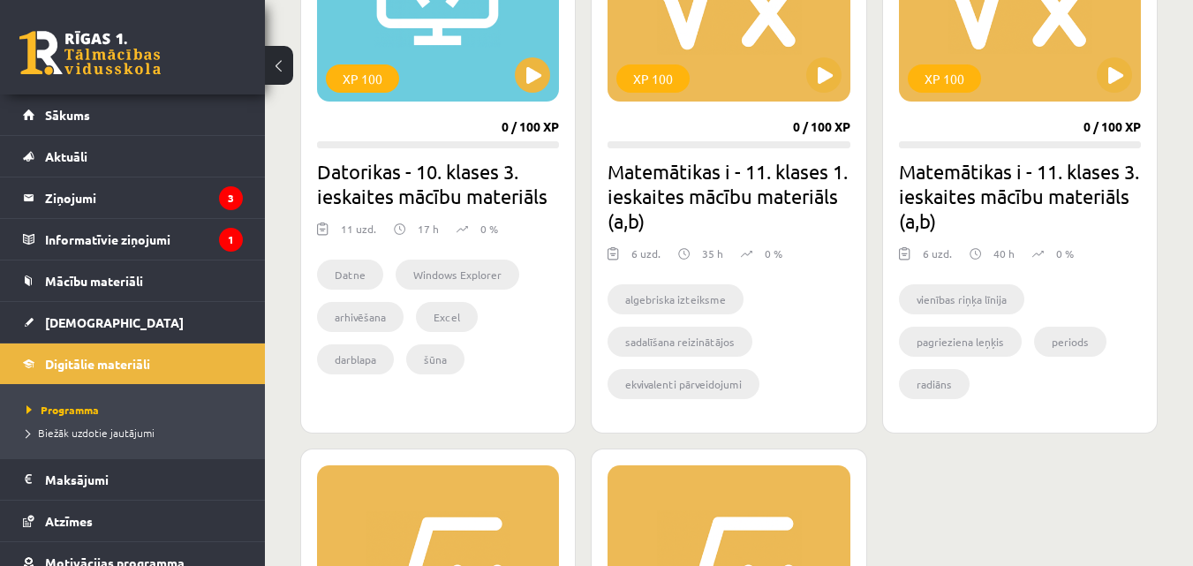
scroll to position [2356, 0]
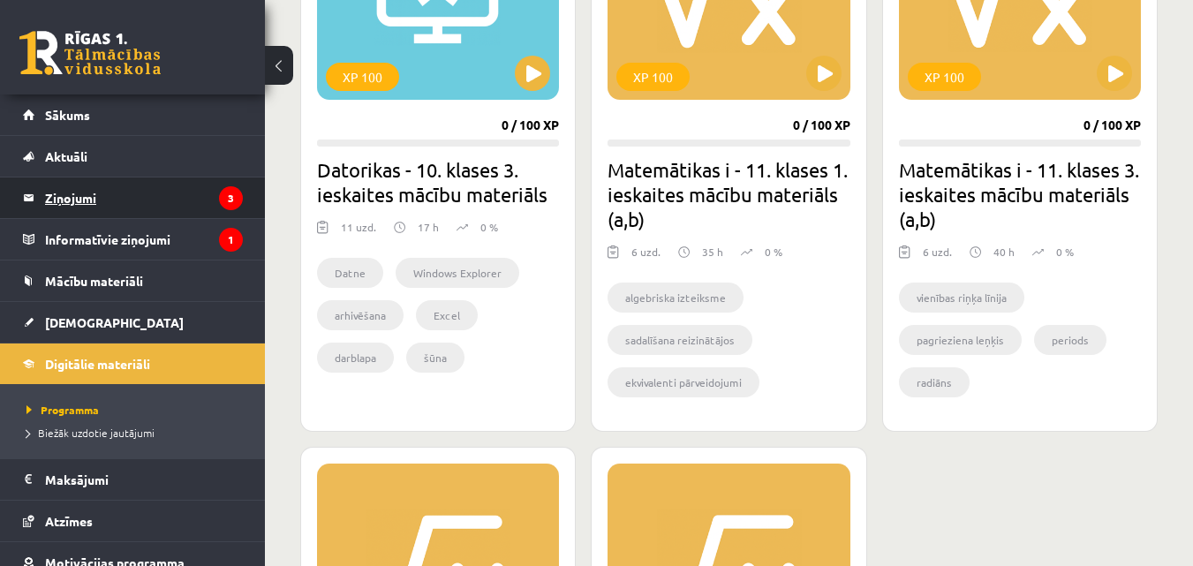
click at [124, 193] on legend "Ziņojumi 3" at bounding box center [144, 197] width 198 height 41
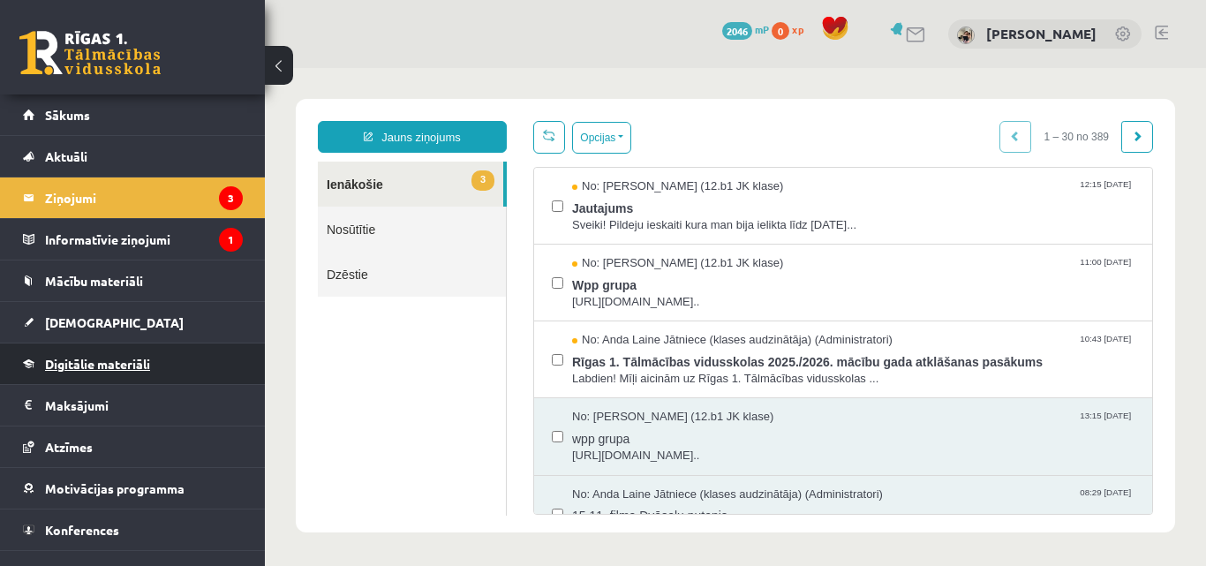
click at [94, 360] on span "Digitālie materiāli" at bounding box center [97, 364] width 105 height 16
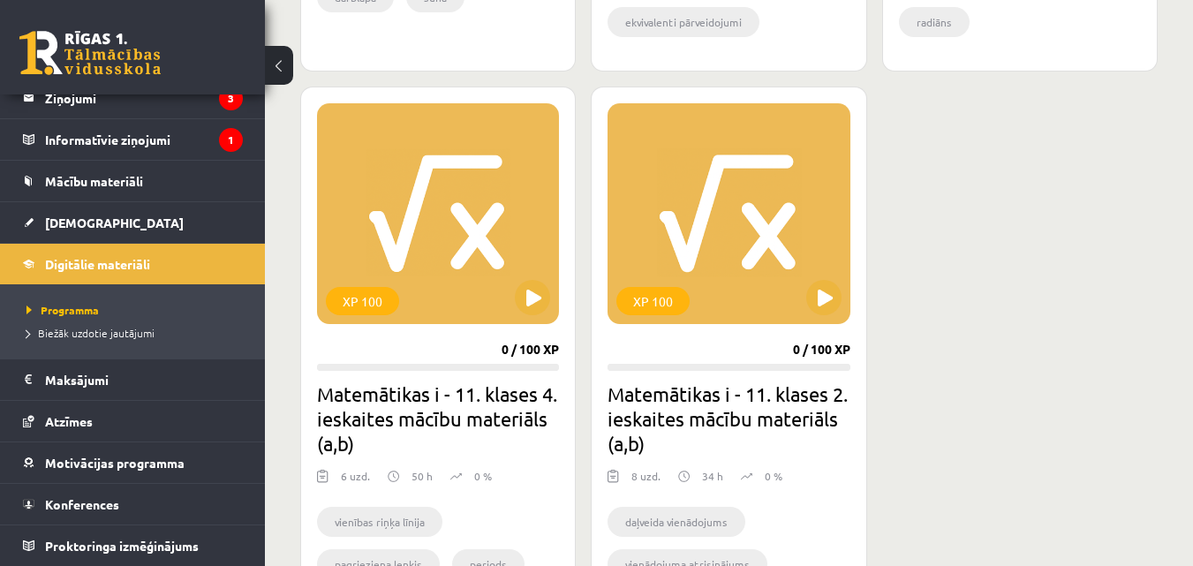
scroll to position [2719, 0]
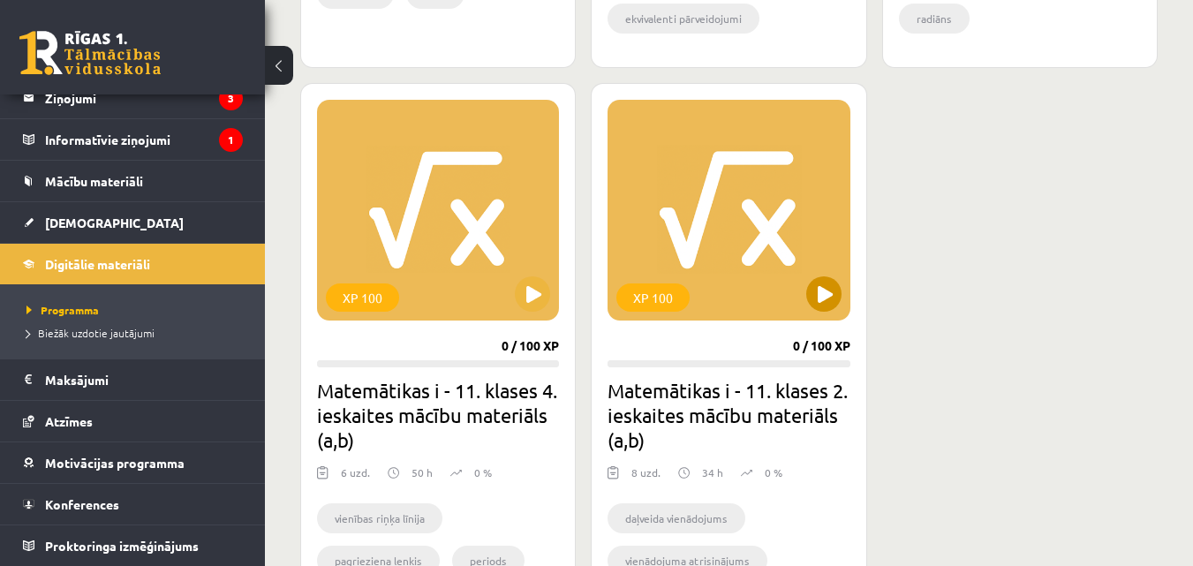
click at [763, 226] on div "XP 100" at bounding box center [728, 210] width 242 height 221
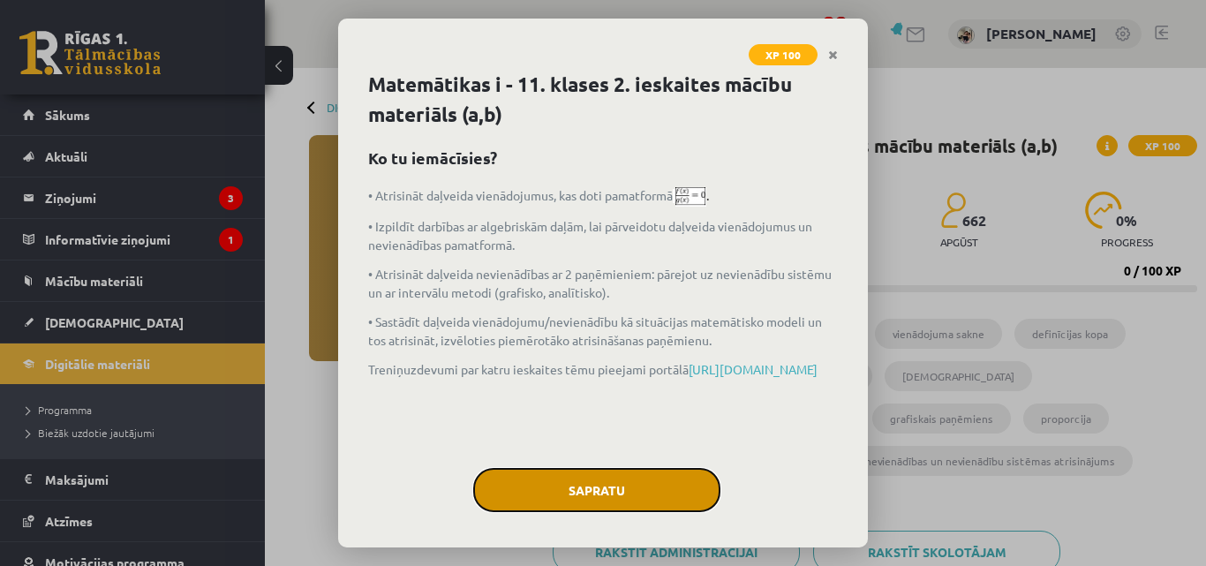
click at [645, 488] on button "Sapratu" at bounding box center [596, 490] width 247 height 44
